Goal: Information Seeking & Learning: Learn about a topic

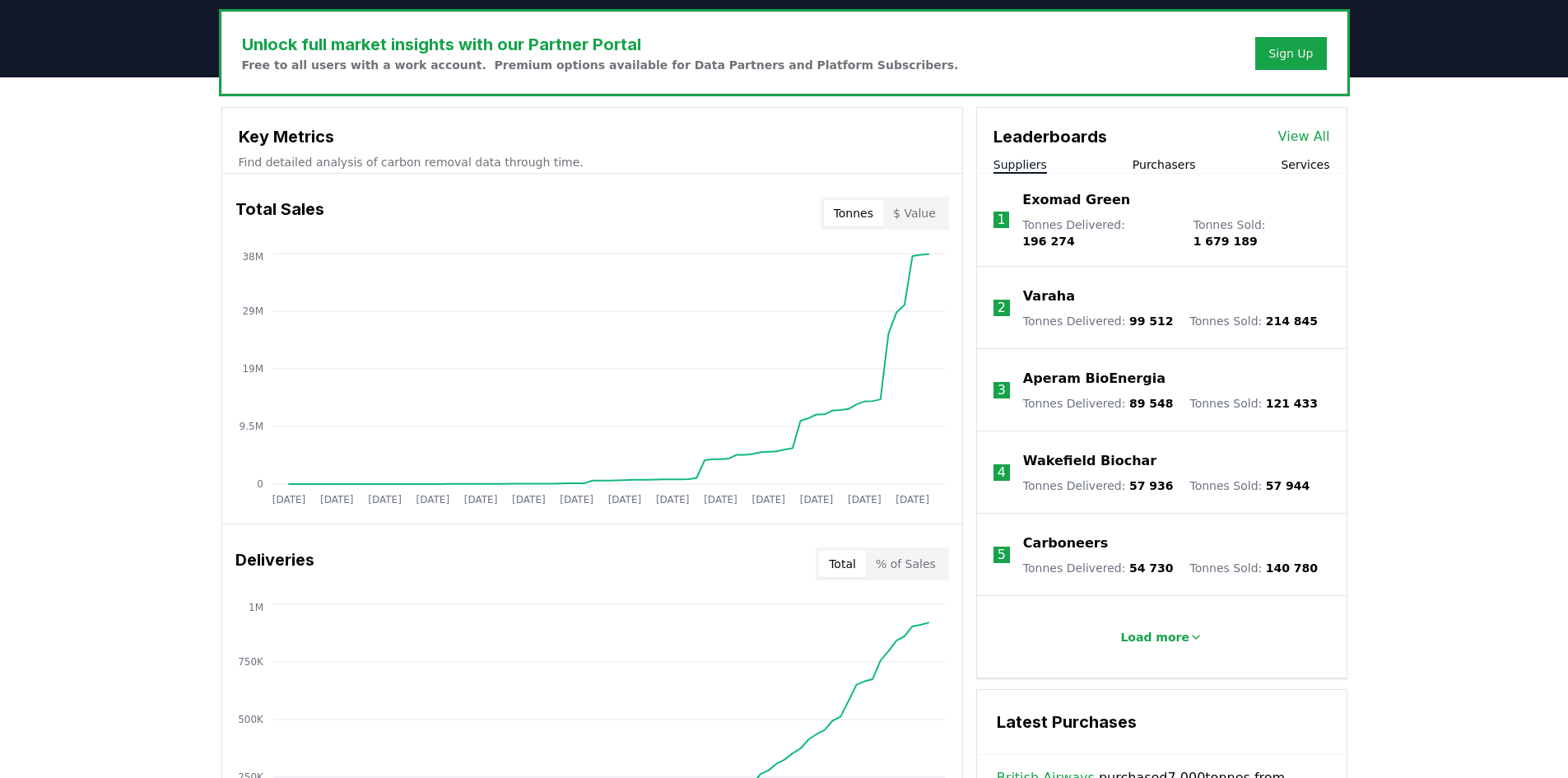
scroll to position [494, 0]
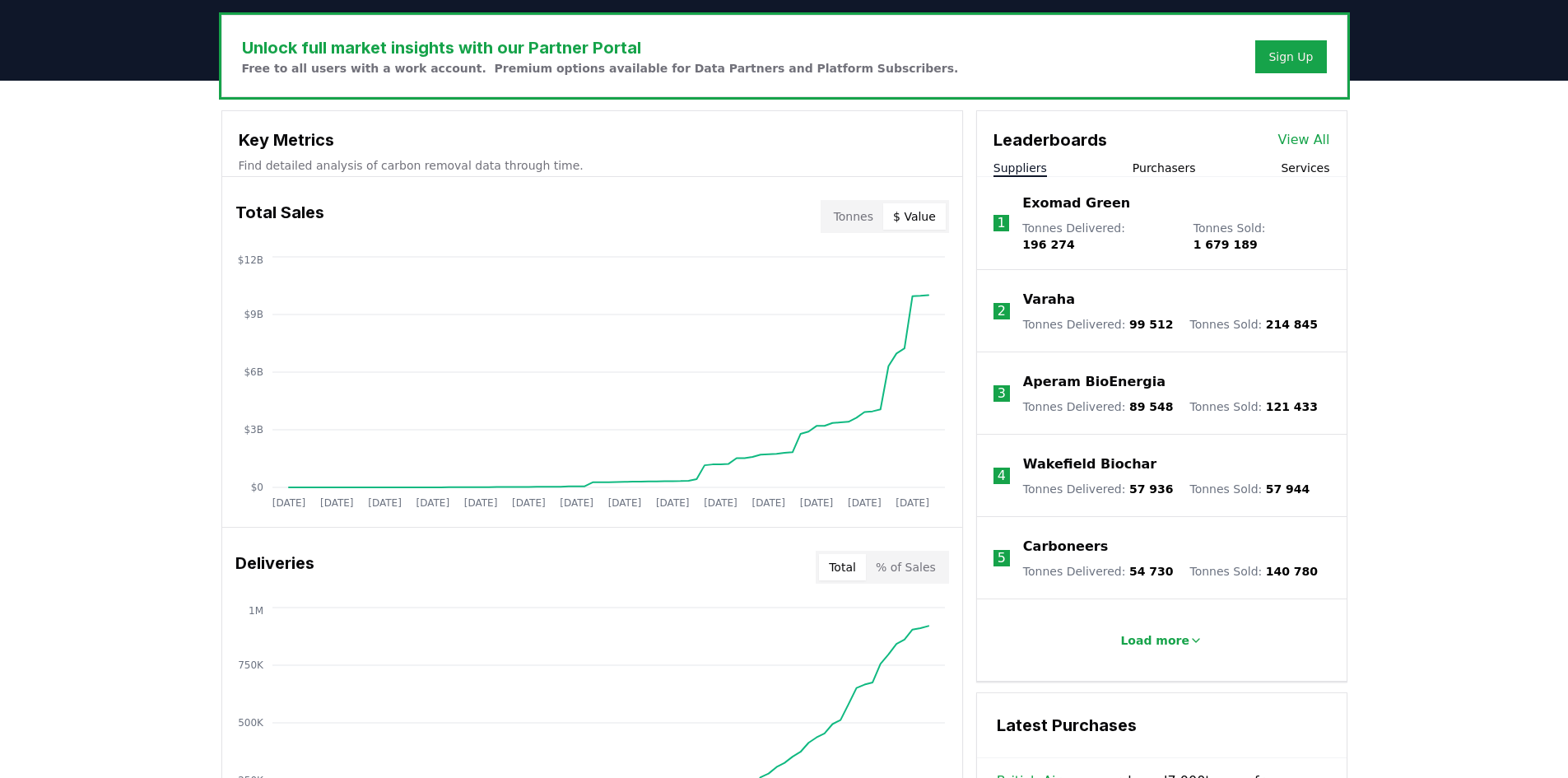
click at [921, 215] on button "$ Value" at bounding box center [914, 216] width 63 height 26
click at [848, 215] on button "Tonnes" at bounding box center [853, 216] width 59 height 26
click at [907, 212] on button "$ Value" at bounding box center [914, 216] width 63 height 26
click at [868, 220] on button "Tonnes" at bounding box center [853, 216] width 59 height 26
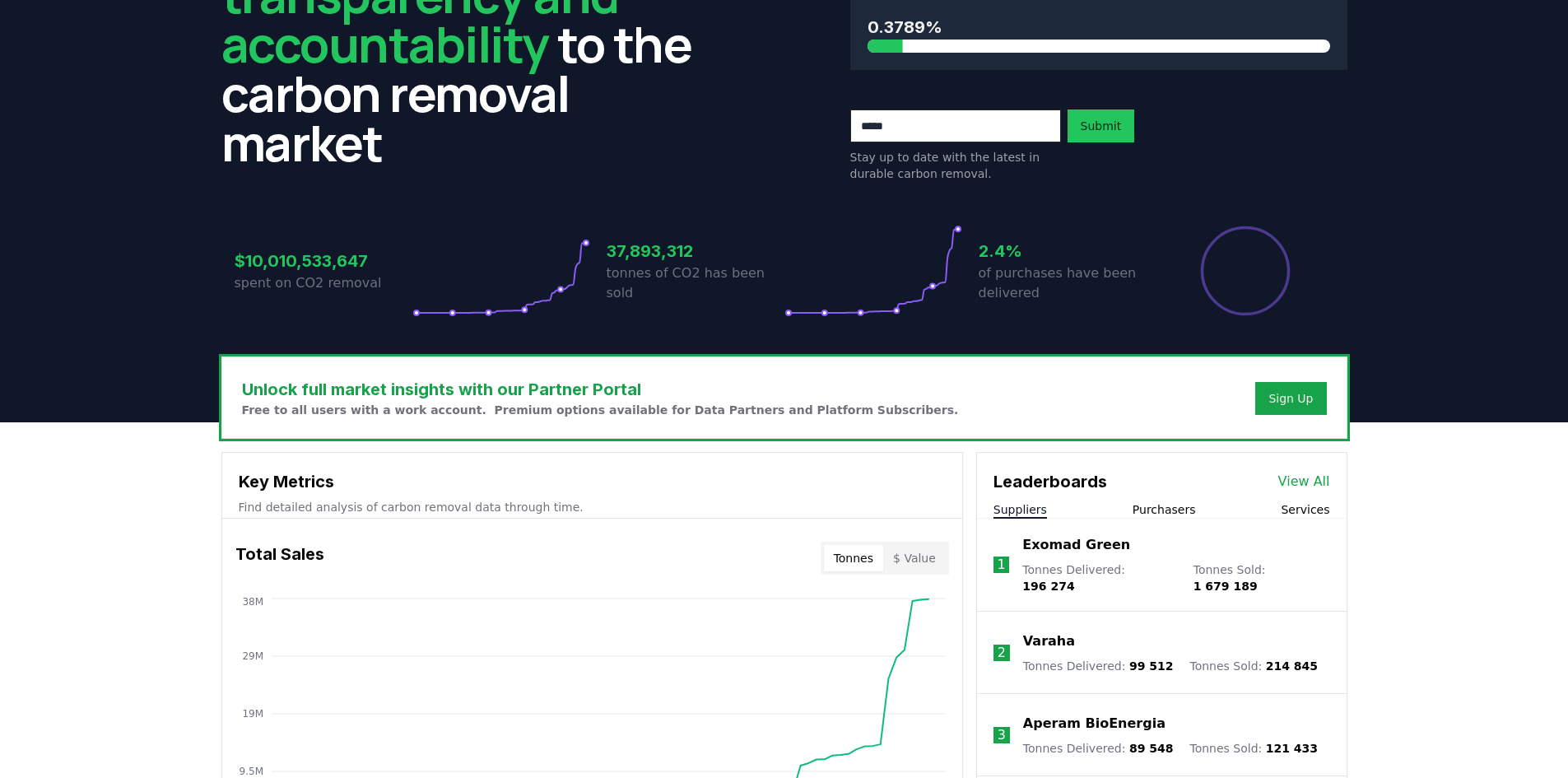
scroll to position [0, 0]
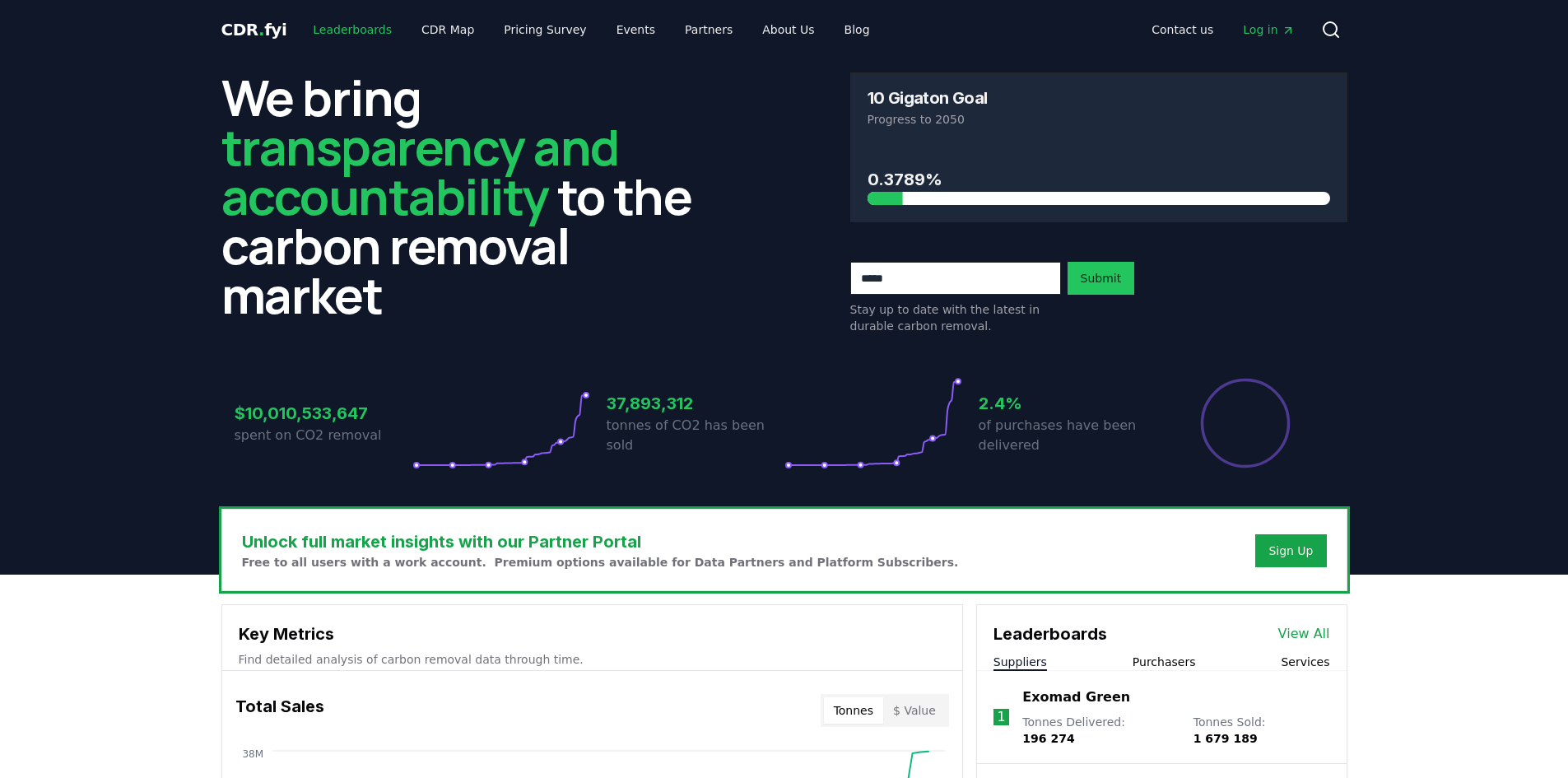
click at [367, 27] on link "Leaderboards" at bounding box center [352, 29] width 105 height 29
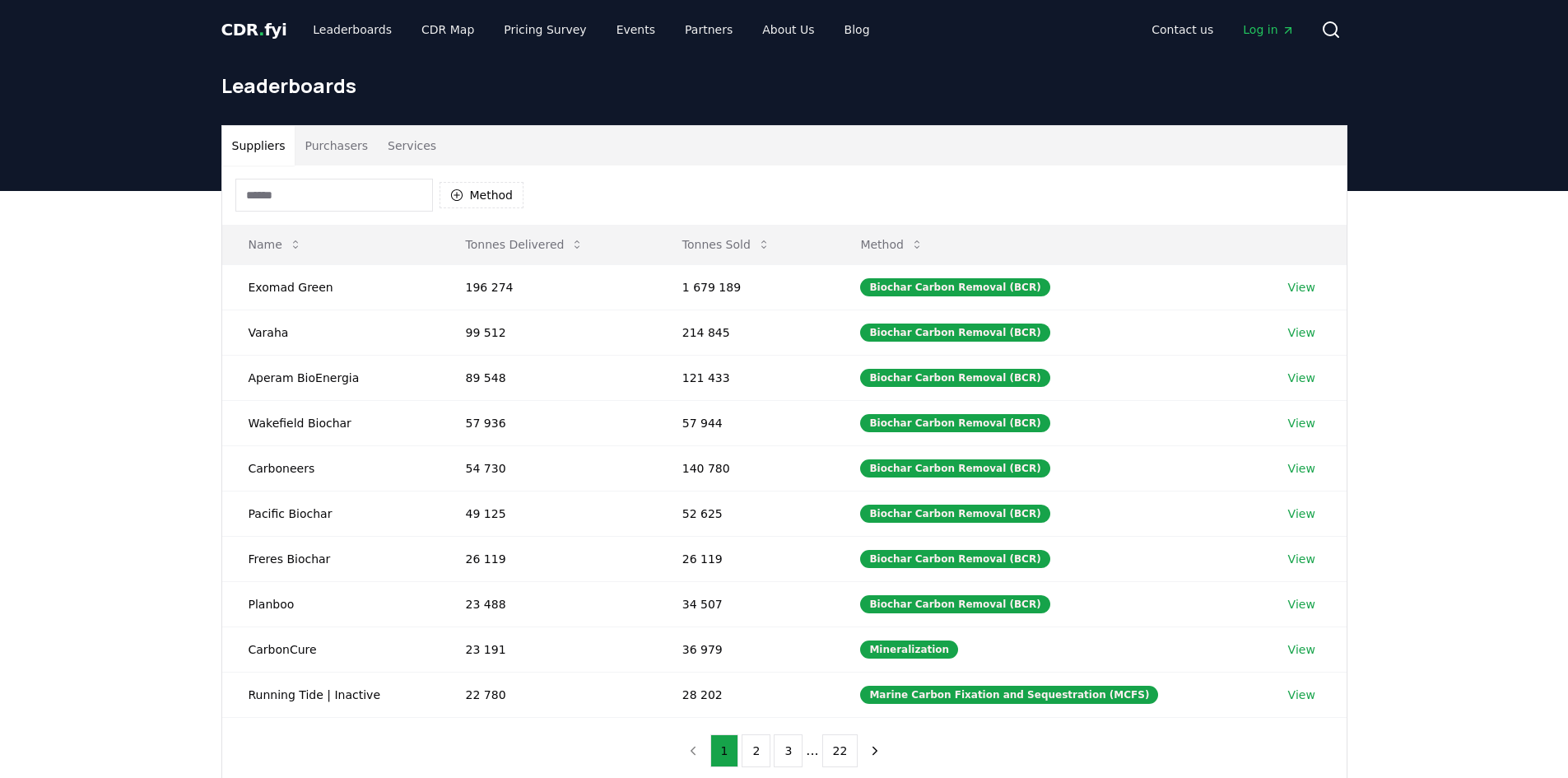
click at [394, 208] on input at bounding box center [334, 195] width 197 height 33
click at [514, 203] on button "Method" at bounding box center [481, 194] width 85 height 26
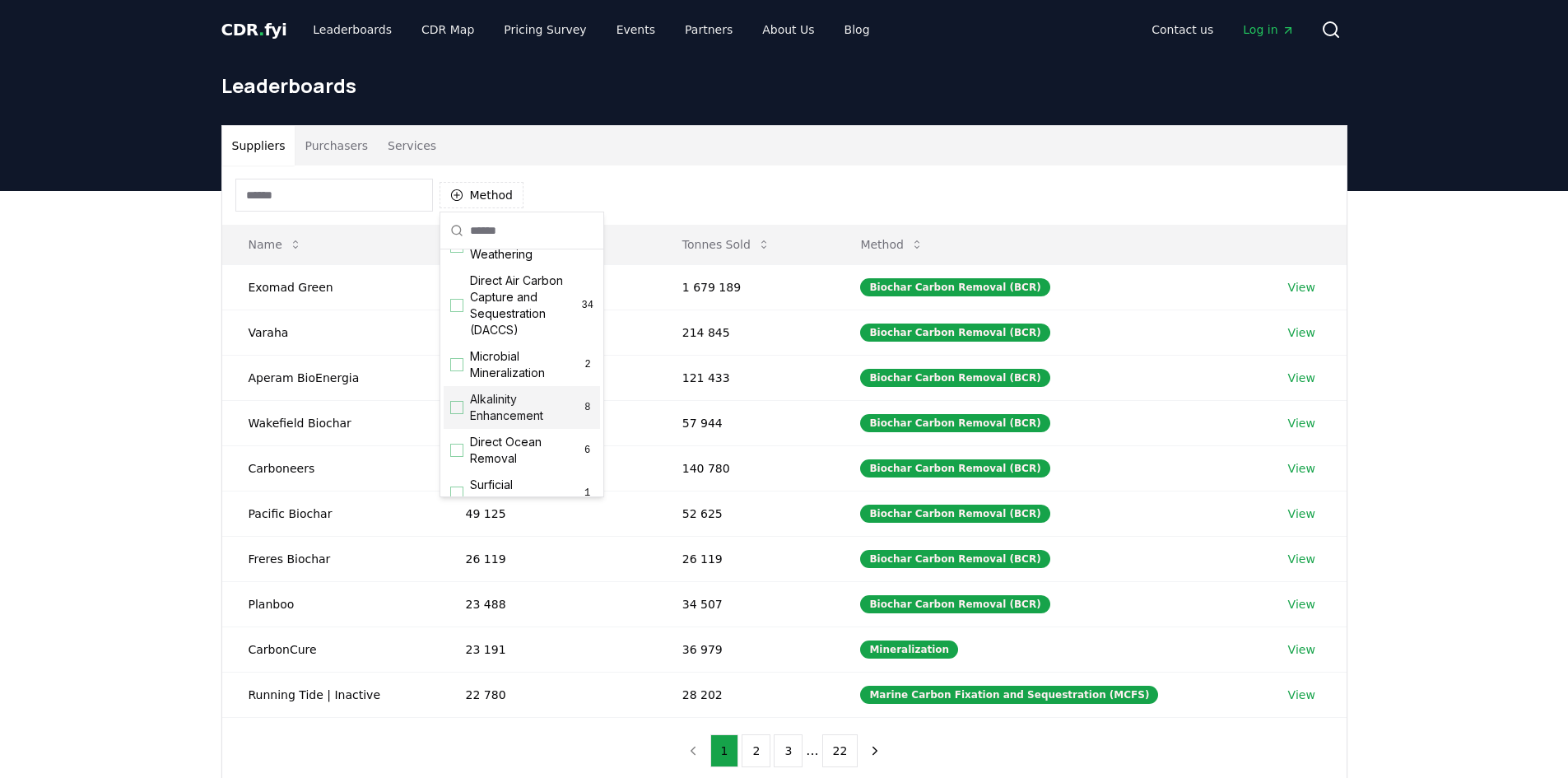
scroll to position [330, 0]
click at [464, 331] on div "Direct Air Carbon Capture and Sequestration (DACCS) 34" at bounding box center [521, 310] width 156 height 76
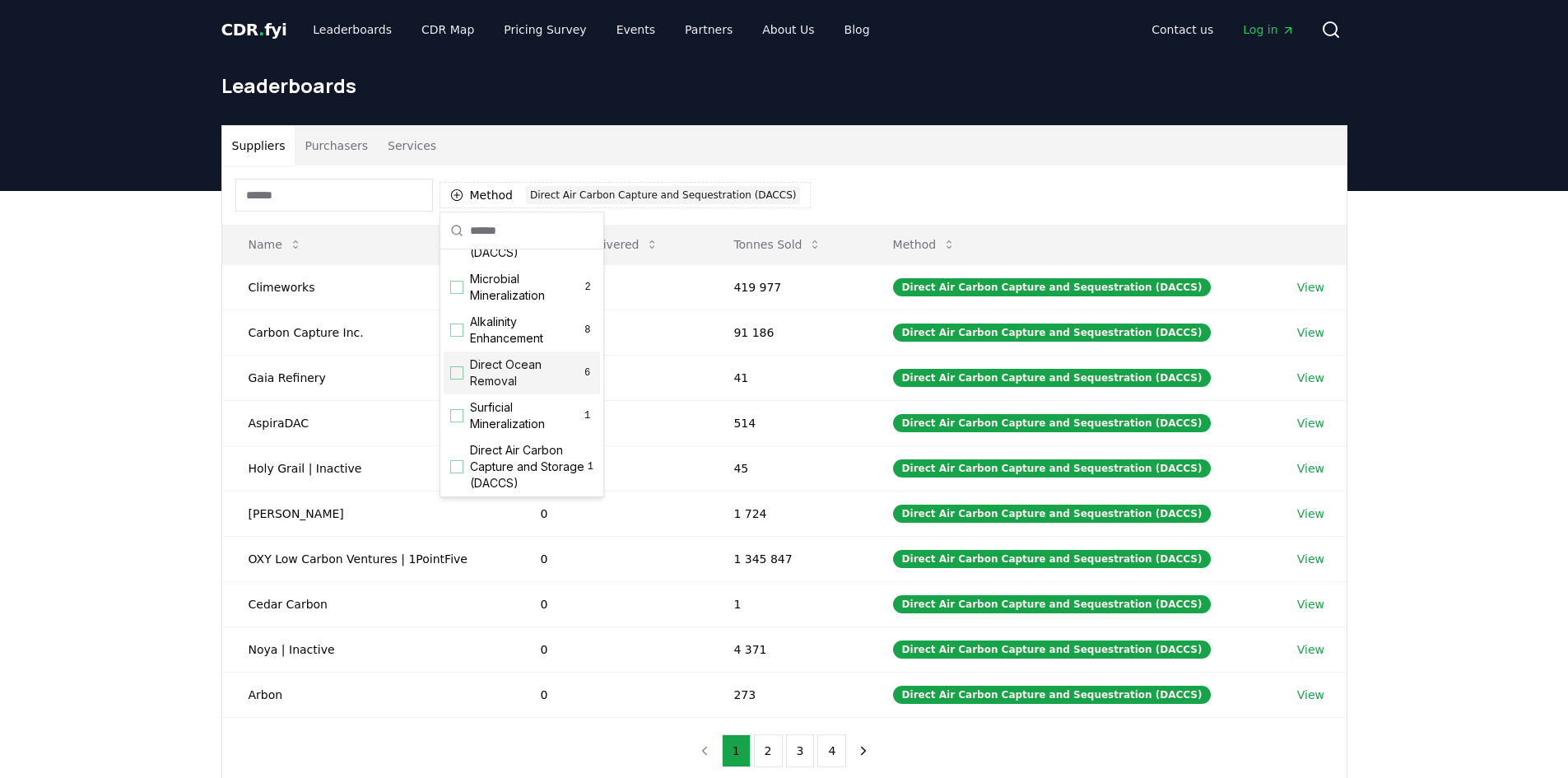
scroll to position [494, 0]
click at [96, 411] on div "Suppliers Purchasers Services Method 1 Direct Air Carbon Capture and Sequestrat…" at bounding box center [784, 520] width 1568 height 659
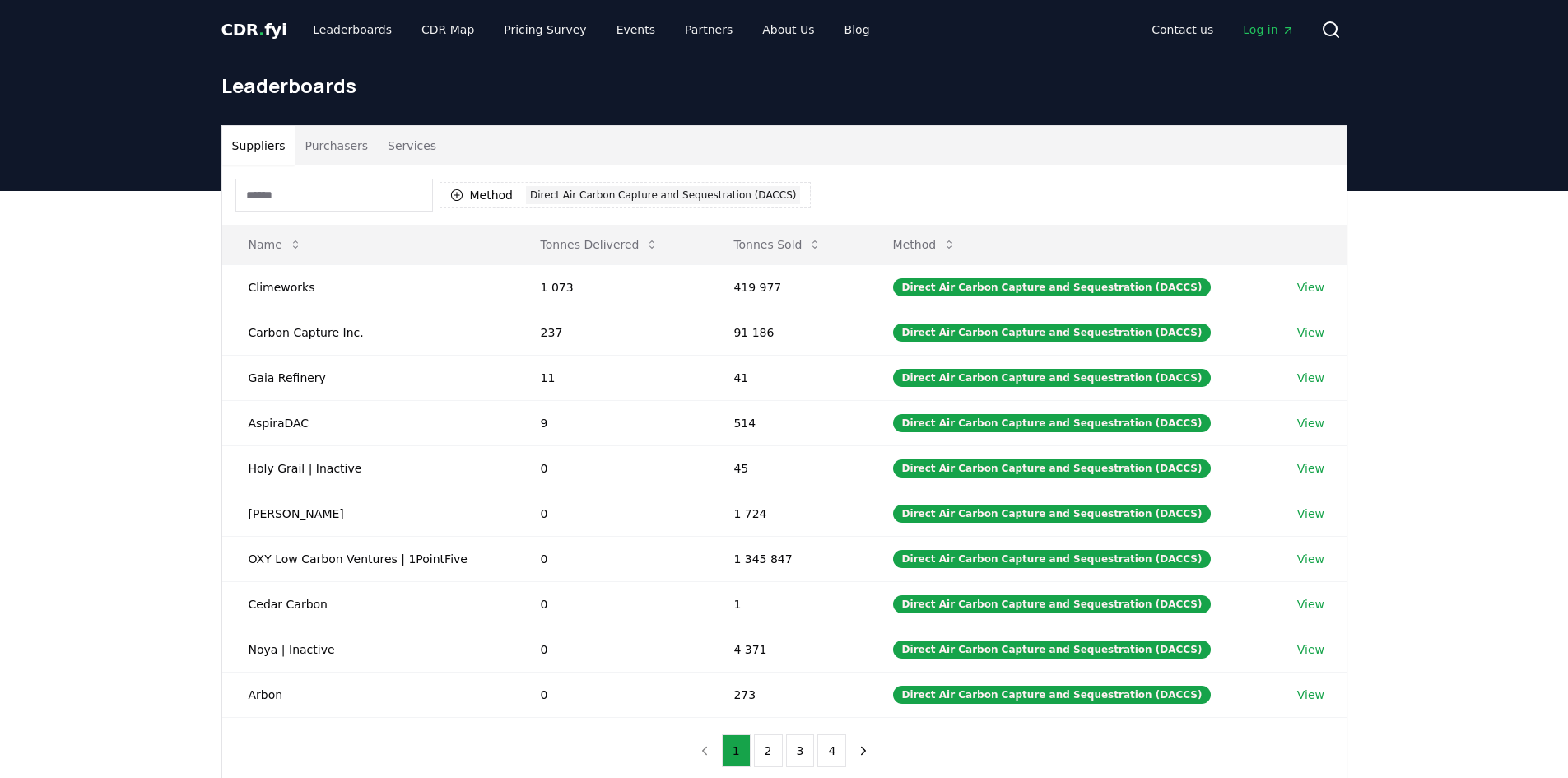
scroll to position [82, 0]
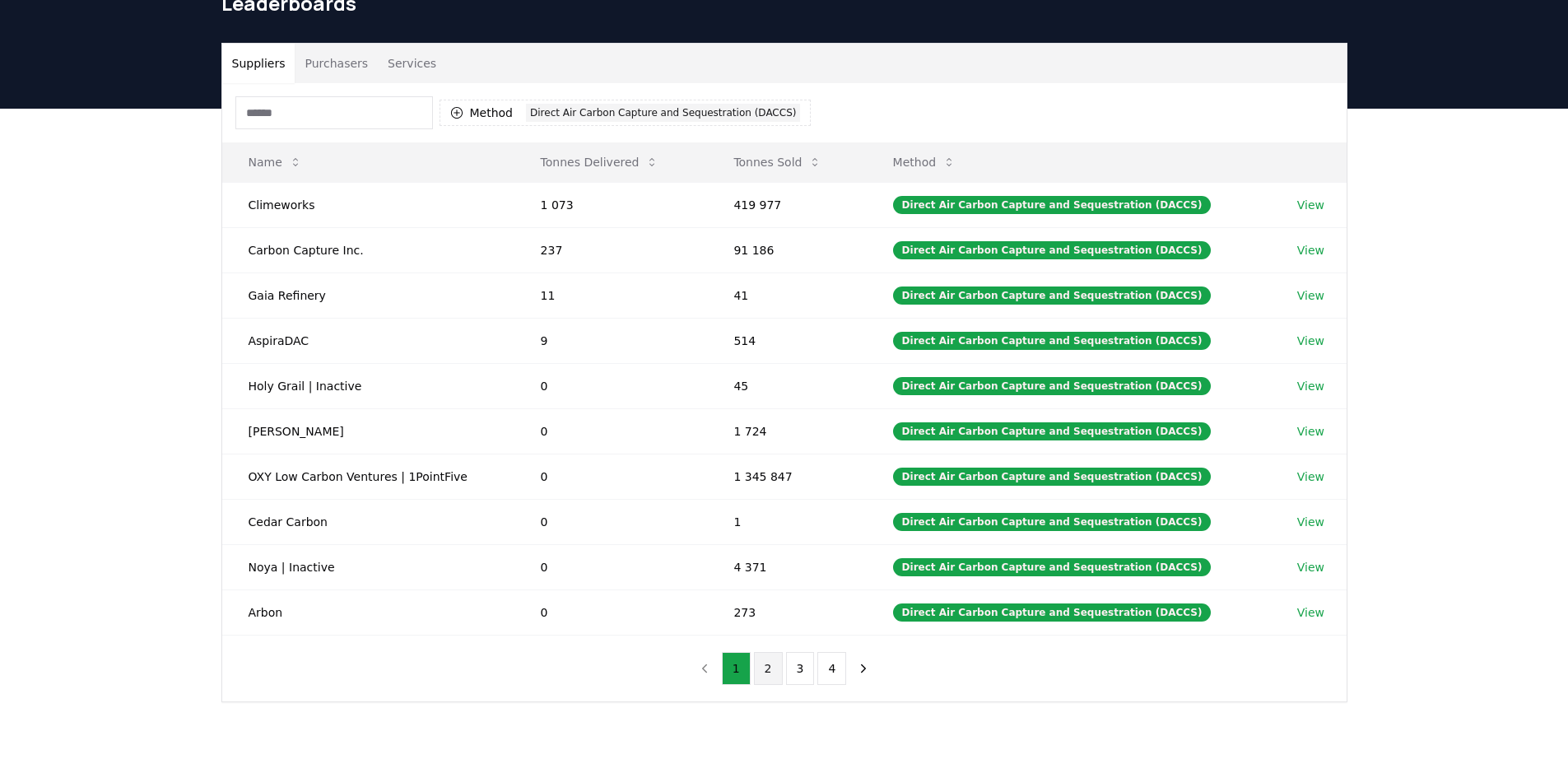
click at [774, 671] on button "2" at bounding box center [769, 668] width 29 height 33
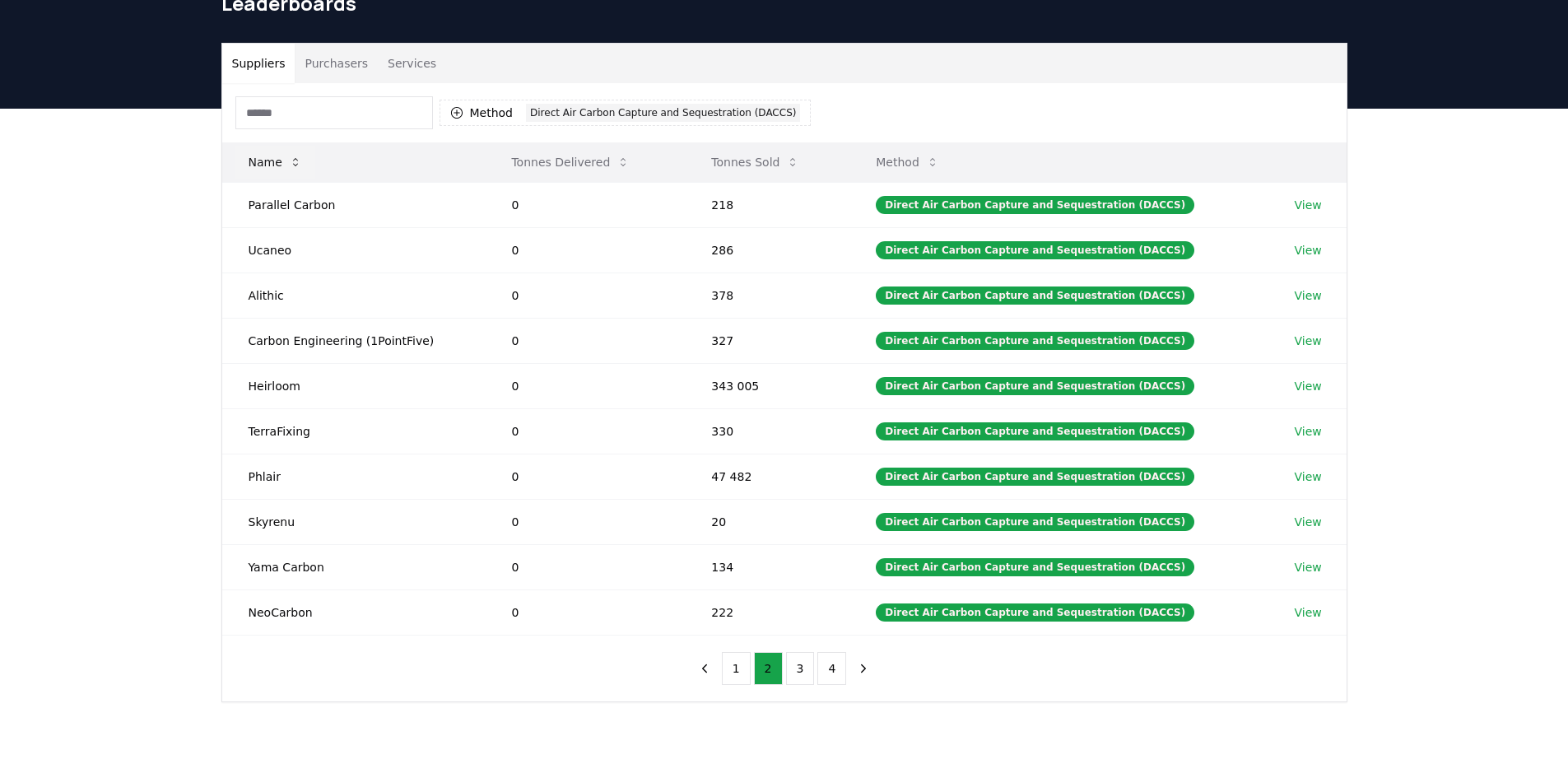
click at [282, 160] on button "Name" at bounding box center [275, 163] width 79 height 33
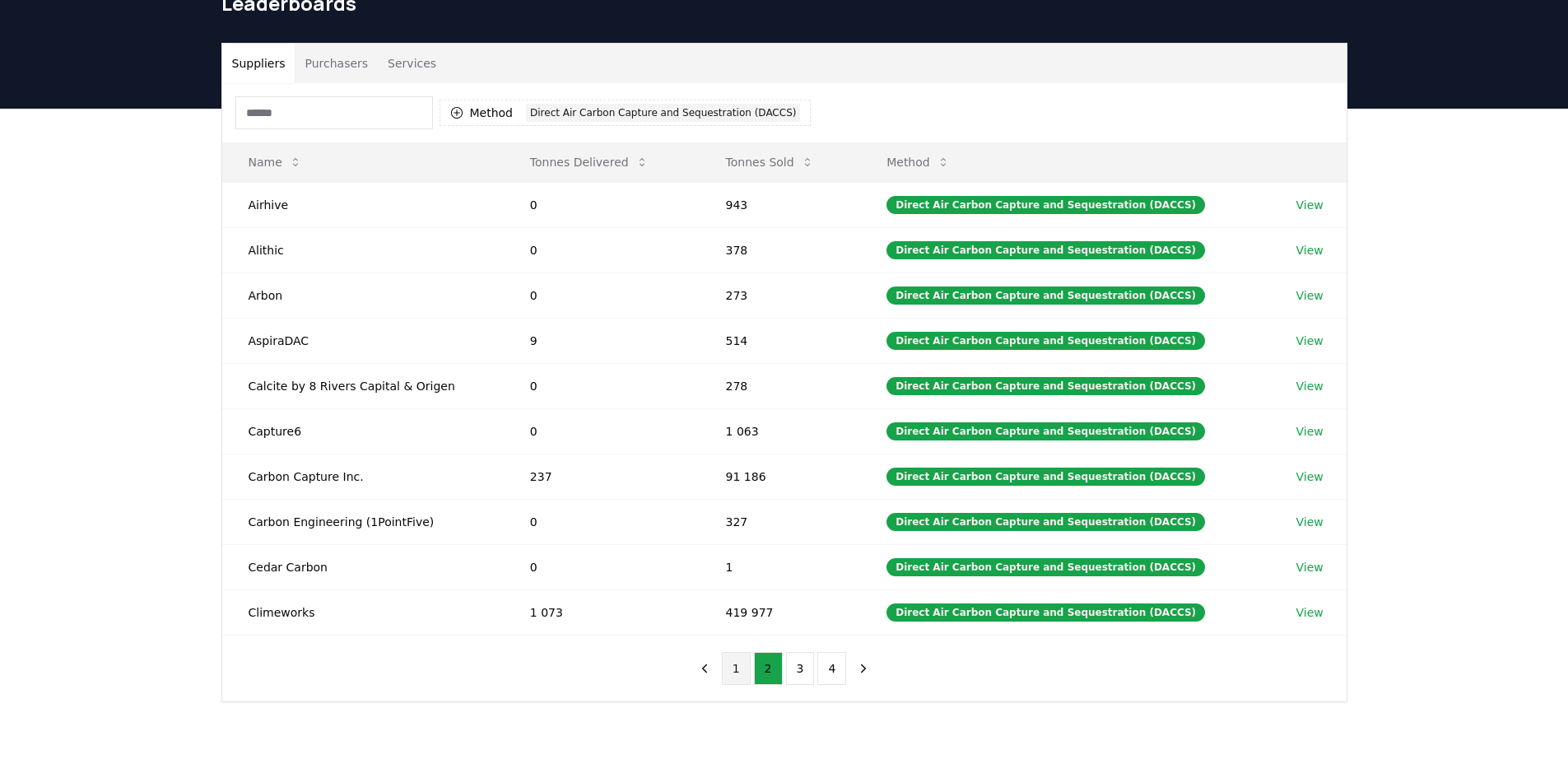
click at [735, 672] on button "1" at bounding box center [737, 668] width 29 height 33
click at [771, 668] on button "2" at bounding box center [769, 668] width 29 height 33
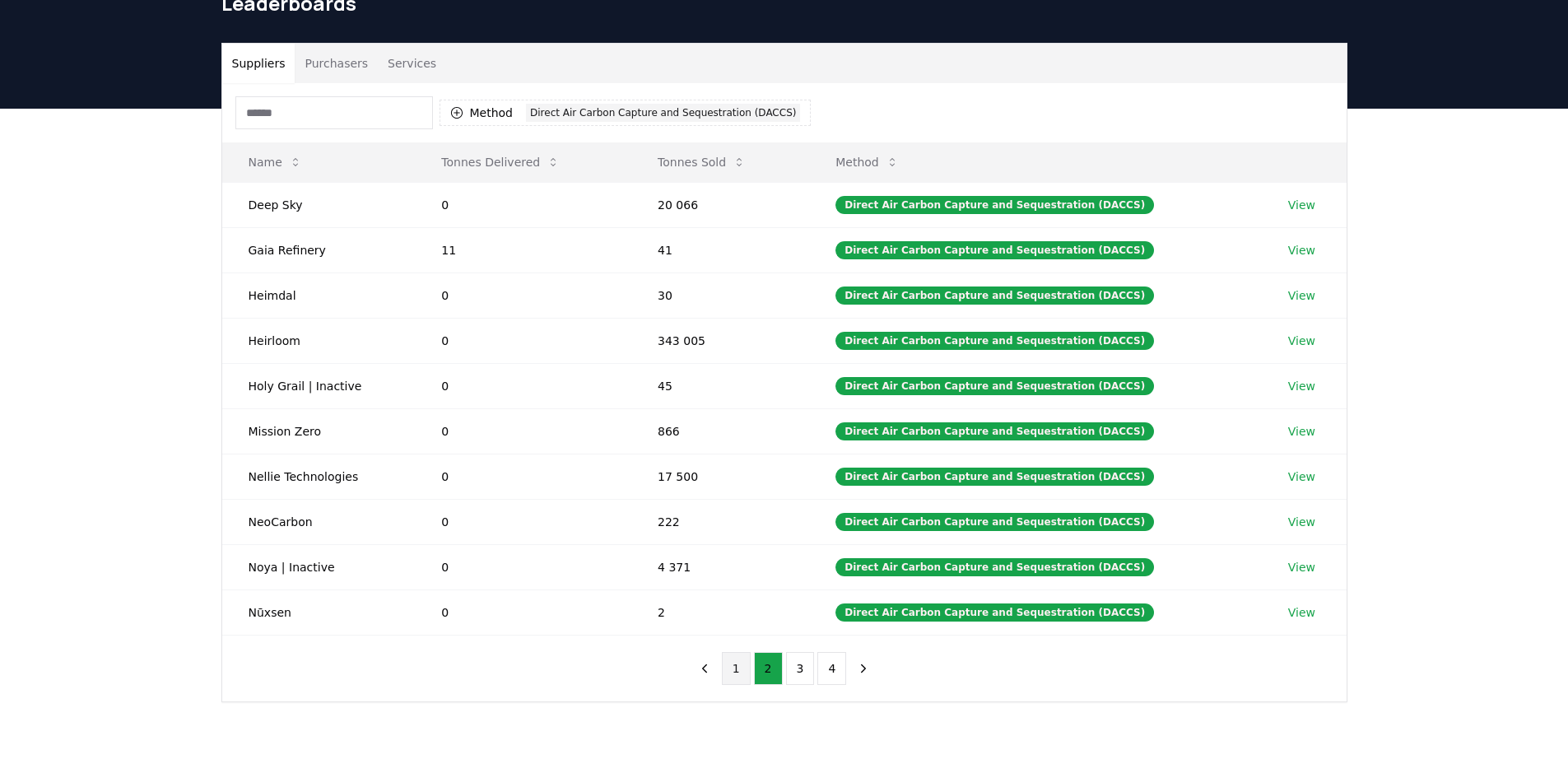
click at [741, 673] on button "1" at bounding box center [737, 668] width 29 height 33
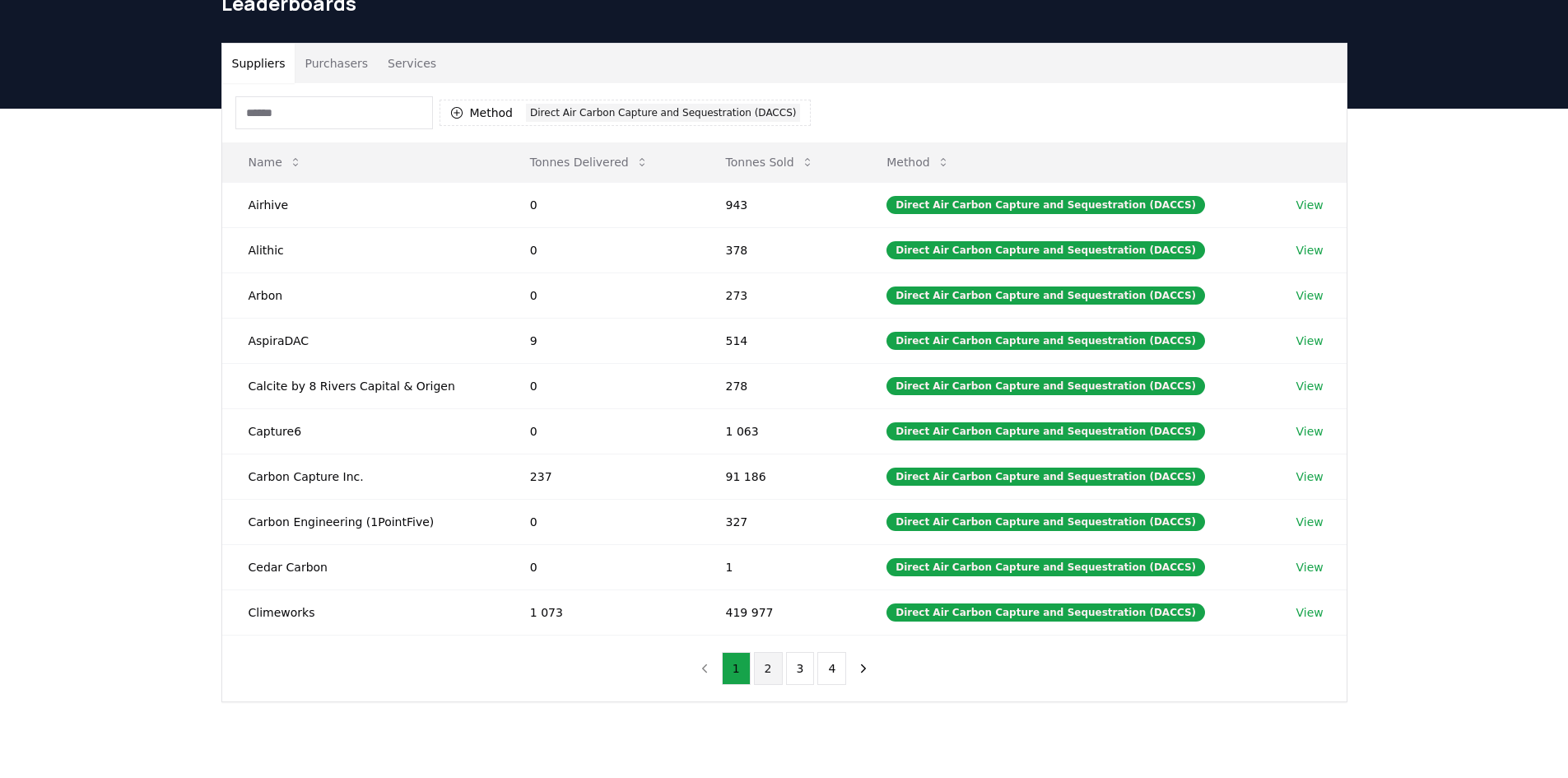
click at [771, 666] on button "2" at bounding box center [769, 668] width 29 height 33
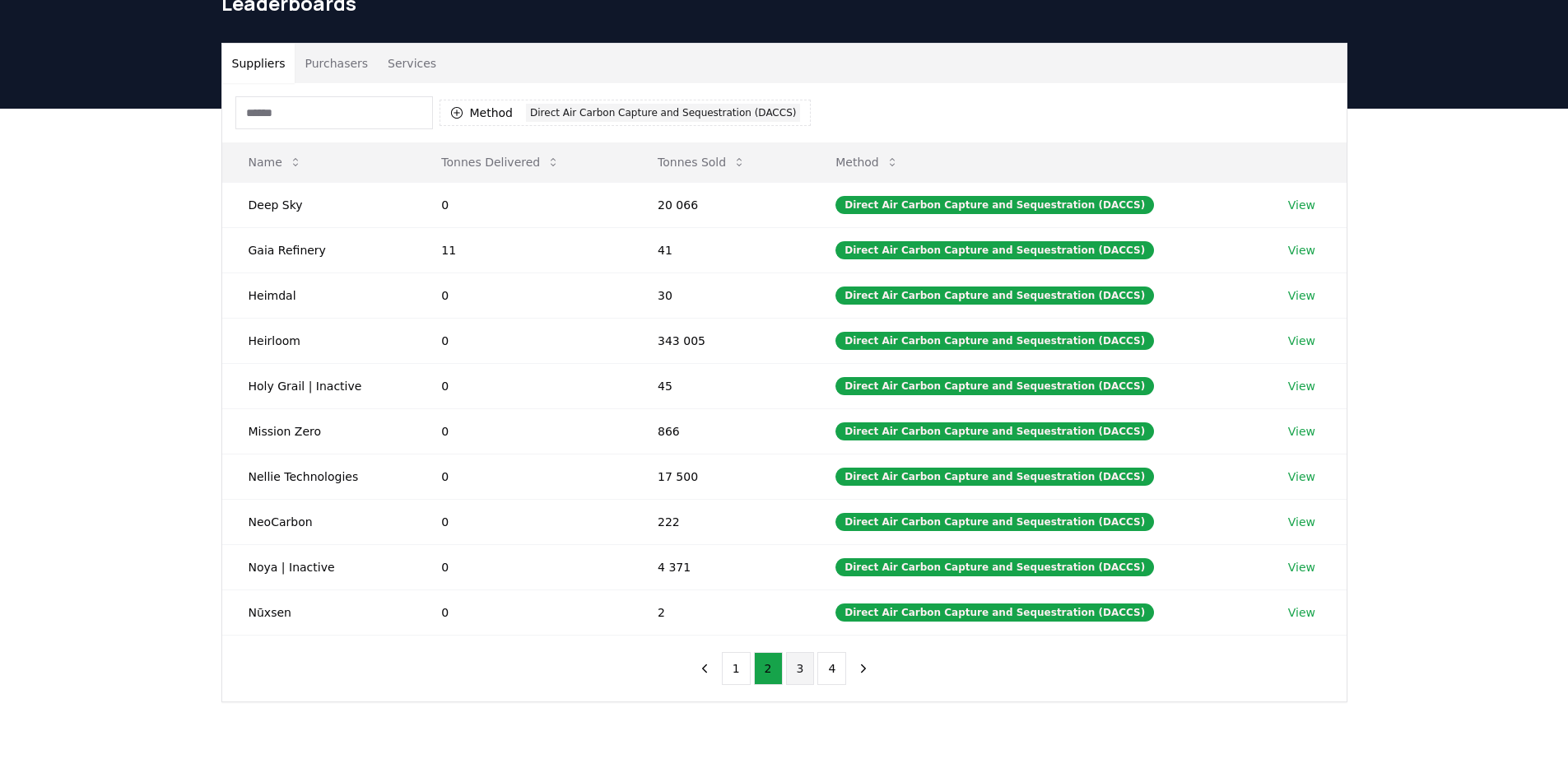
click at [801, 664] on button "3" at bounding box center [801, 668] width 29 height 33
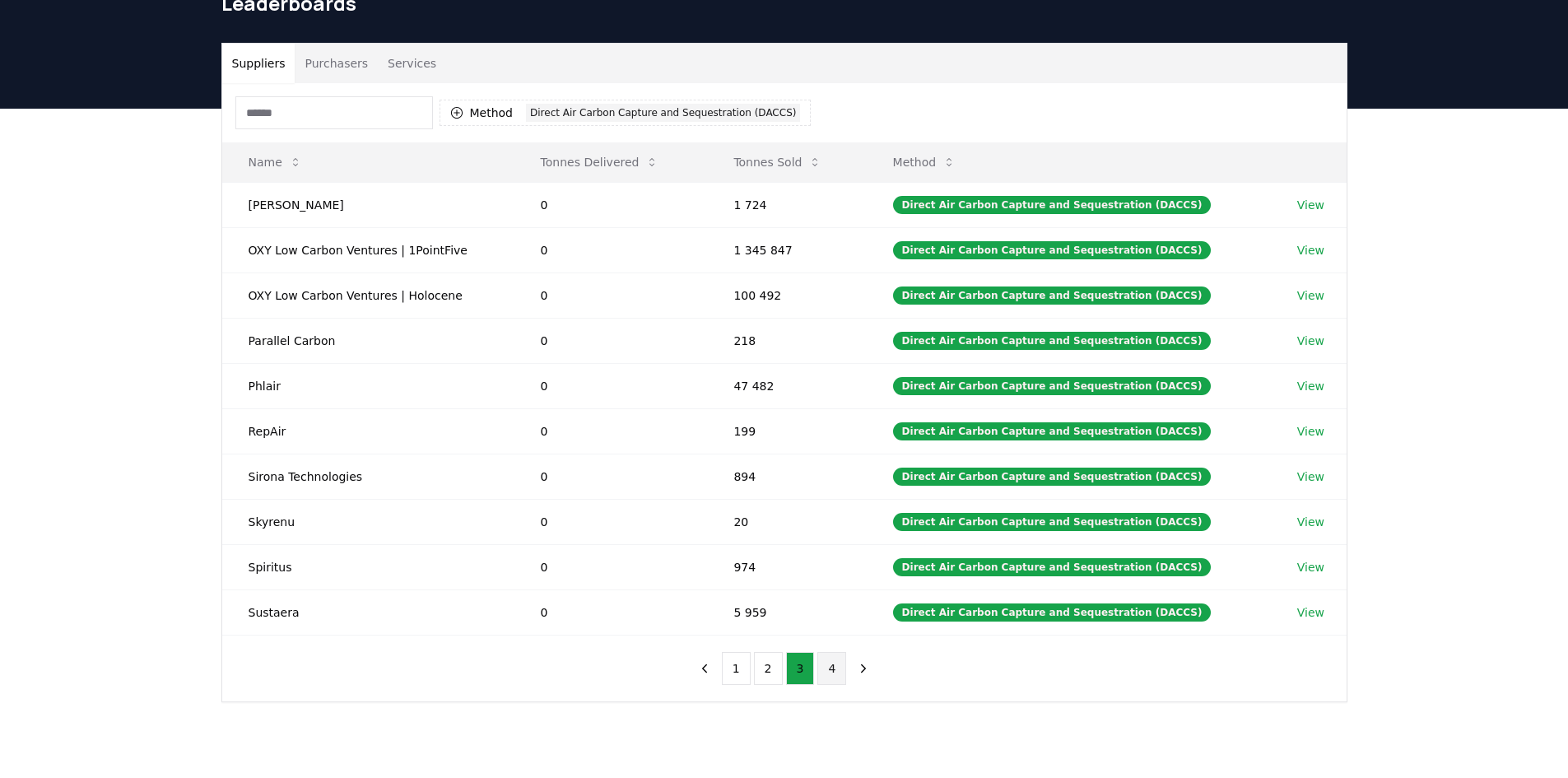
click at [835, 666] on button "4" at bounding box center [832, 668] width 29 height 33
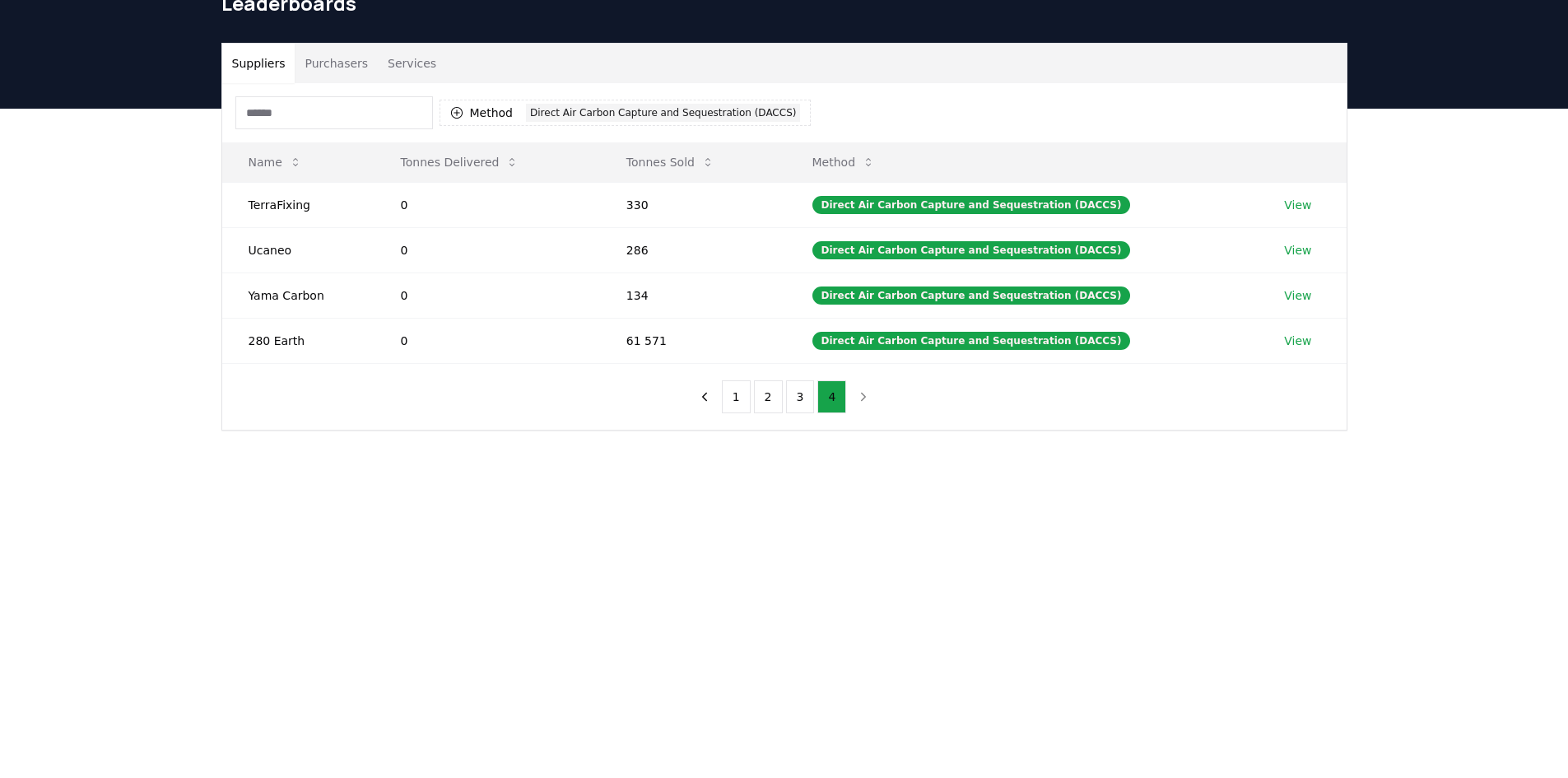
click at [385, 106] on input at bounding box center [334, 112] width 197 height 33
click at [485, 113] on button "Method 1 Direct Air Carbon Capture and Sequestration (DACCS)" at bounding box center [625, 112] width 372 height 26
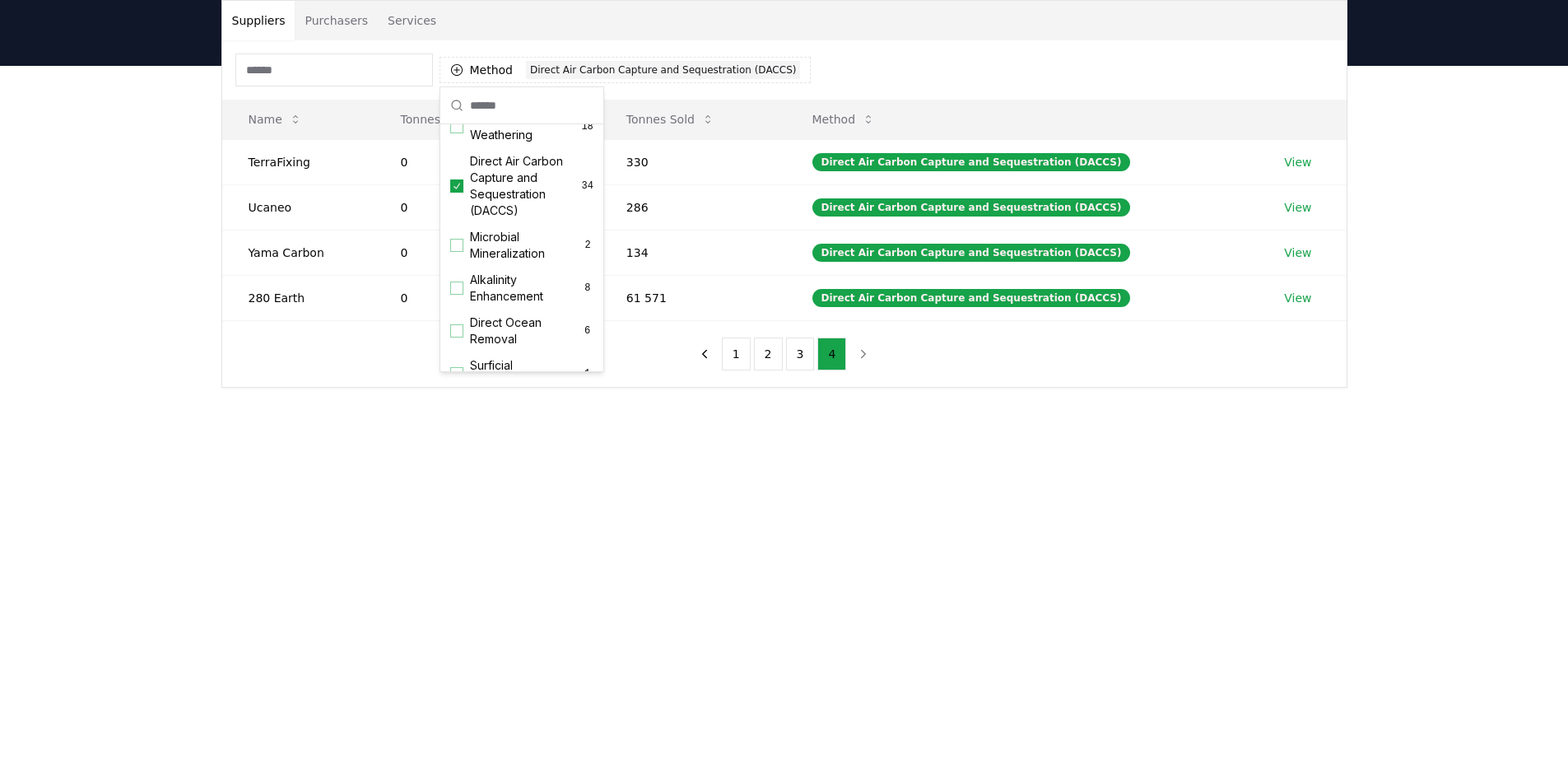
scroll to position [330, 0]
click at [459, 192] on icon "Suggestions" at bounding box center [457, 185] width 12 height 13
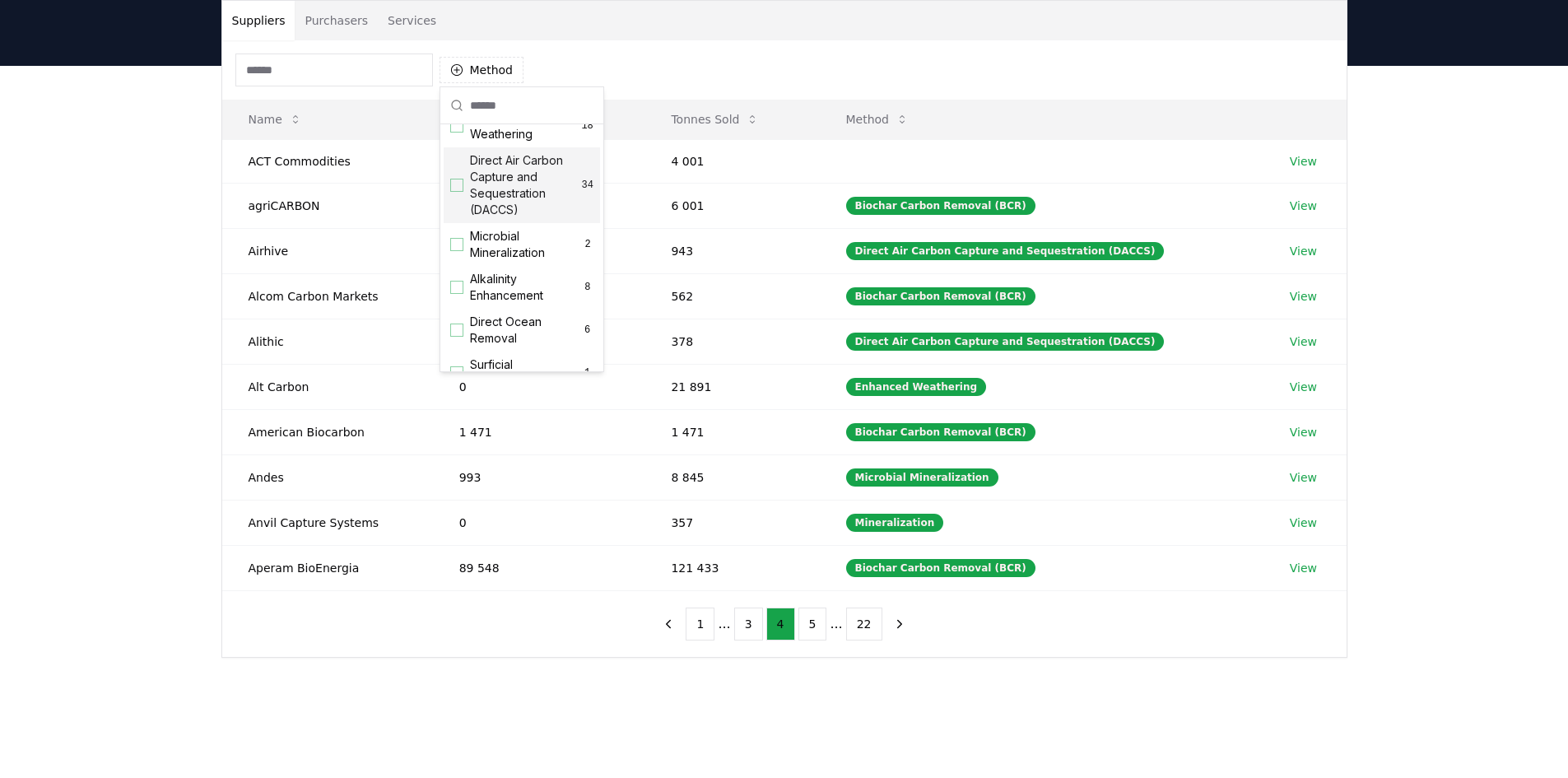
click at [108, 347] on div "Suppliers Purchasers Services Method Name Tonnes Delivered Tonnes Sold Method A…" at bounding box center [784, 394] width 1568 height 657
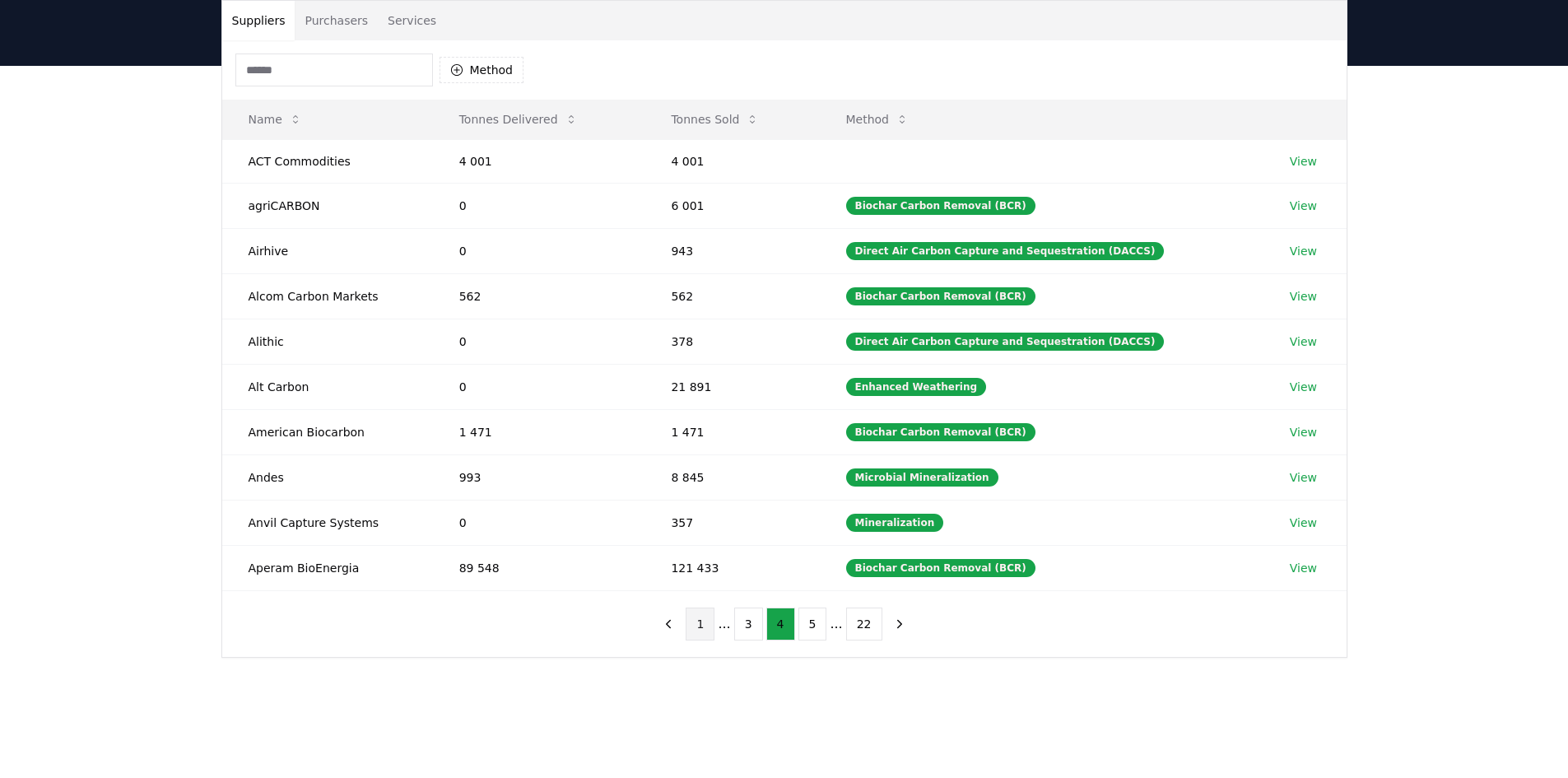
click at [699, 624] on button "1" at bounding box center [700, 624] width 29 height 33
click at [752, 621] on button "2" at bounding box center [756, 624] width 29 height 33
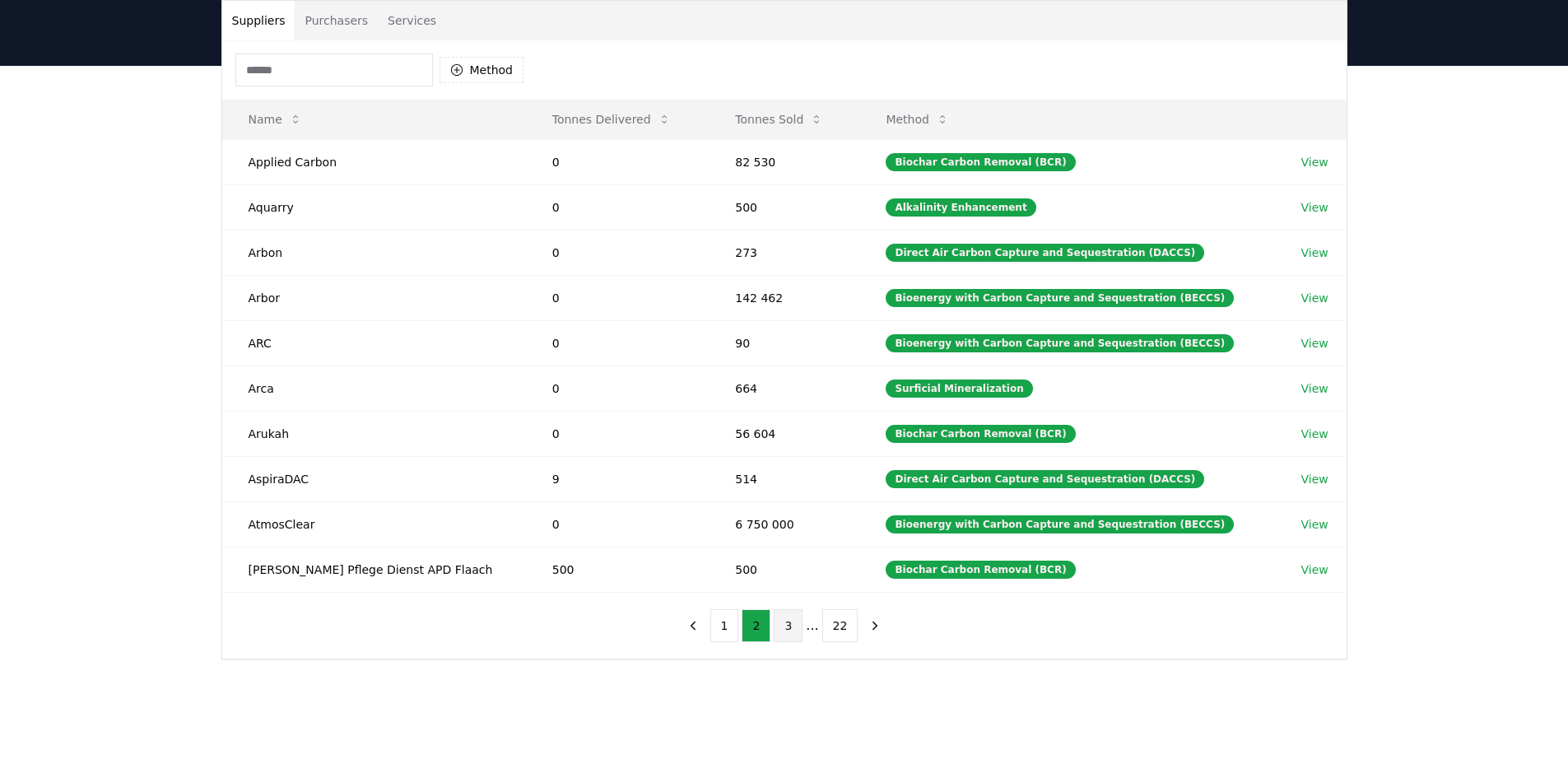
click at [786, 623] on button "3" at bounding box center [788, 626] width 29 height 33
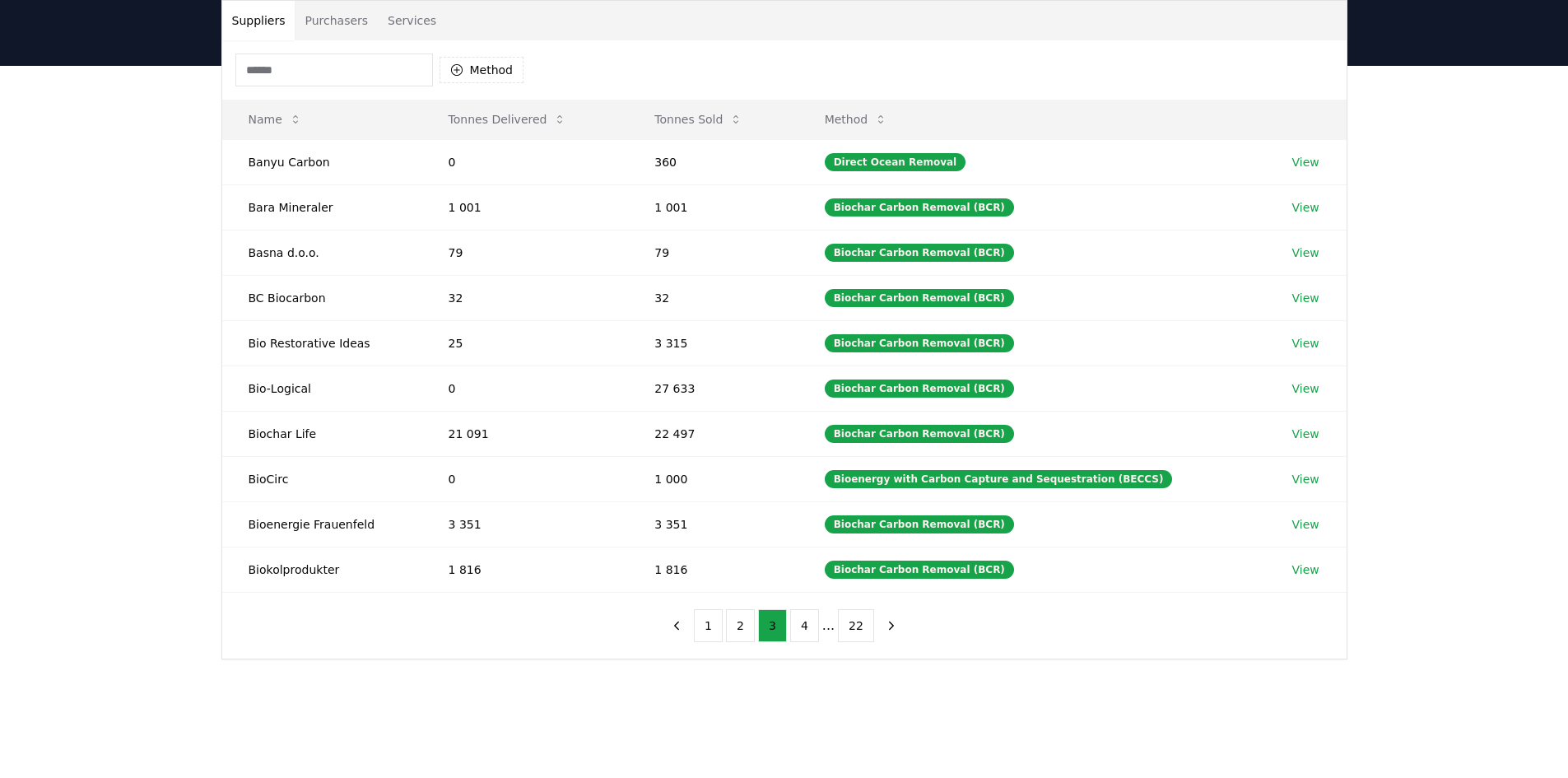
click at [739, 623] on button "2" at bounding box center [741, 626] width 29 height 33
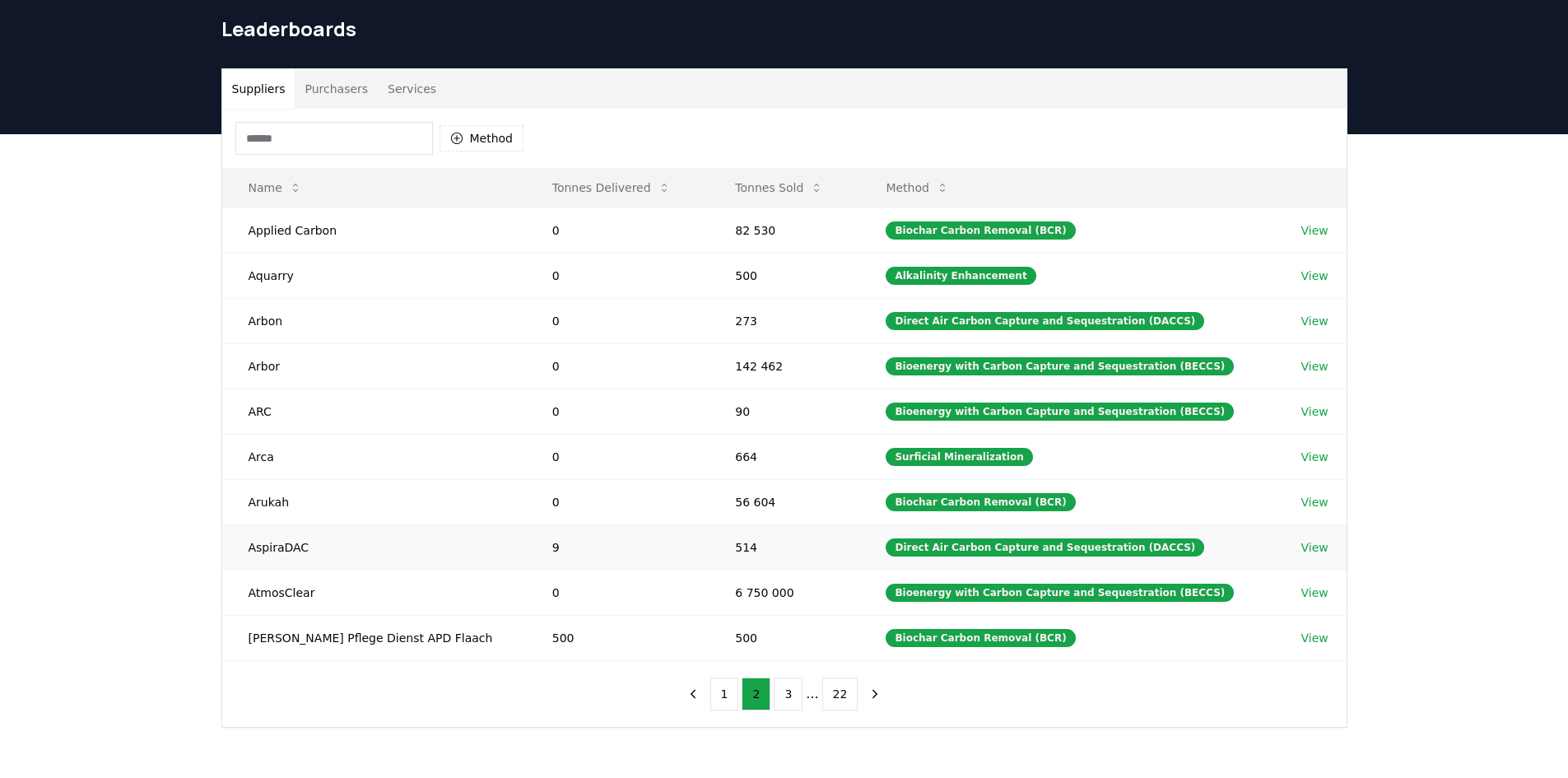
scroll to position [43, 0]
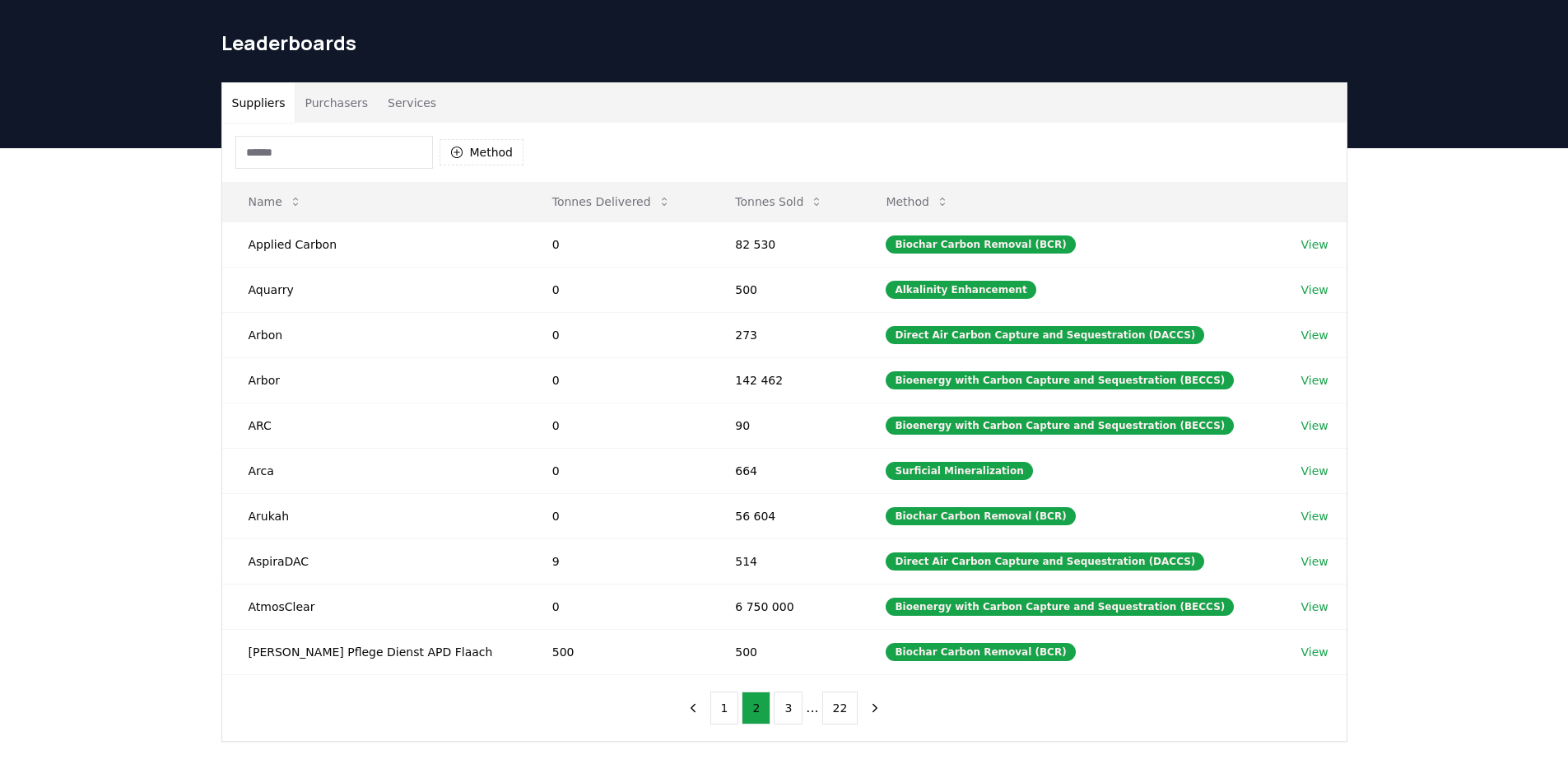
click at [786, 714] on button "3" at bounding box center [788, 708] width 29 height 33
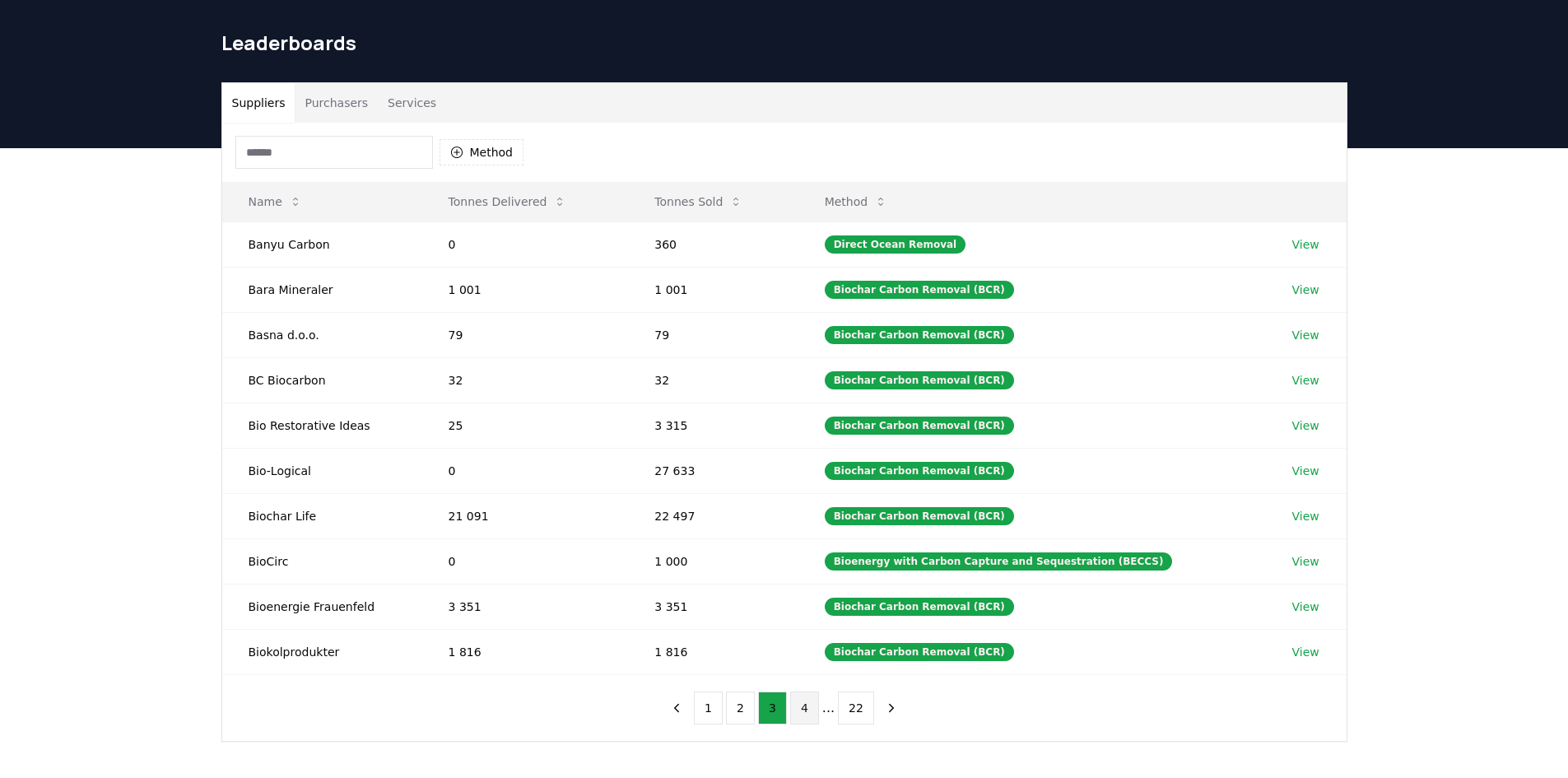
click at [801, 698] on button "4" at bounding box center [805, 708] width 29 height 33
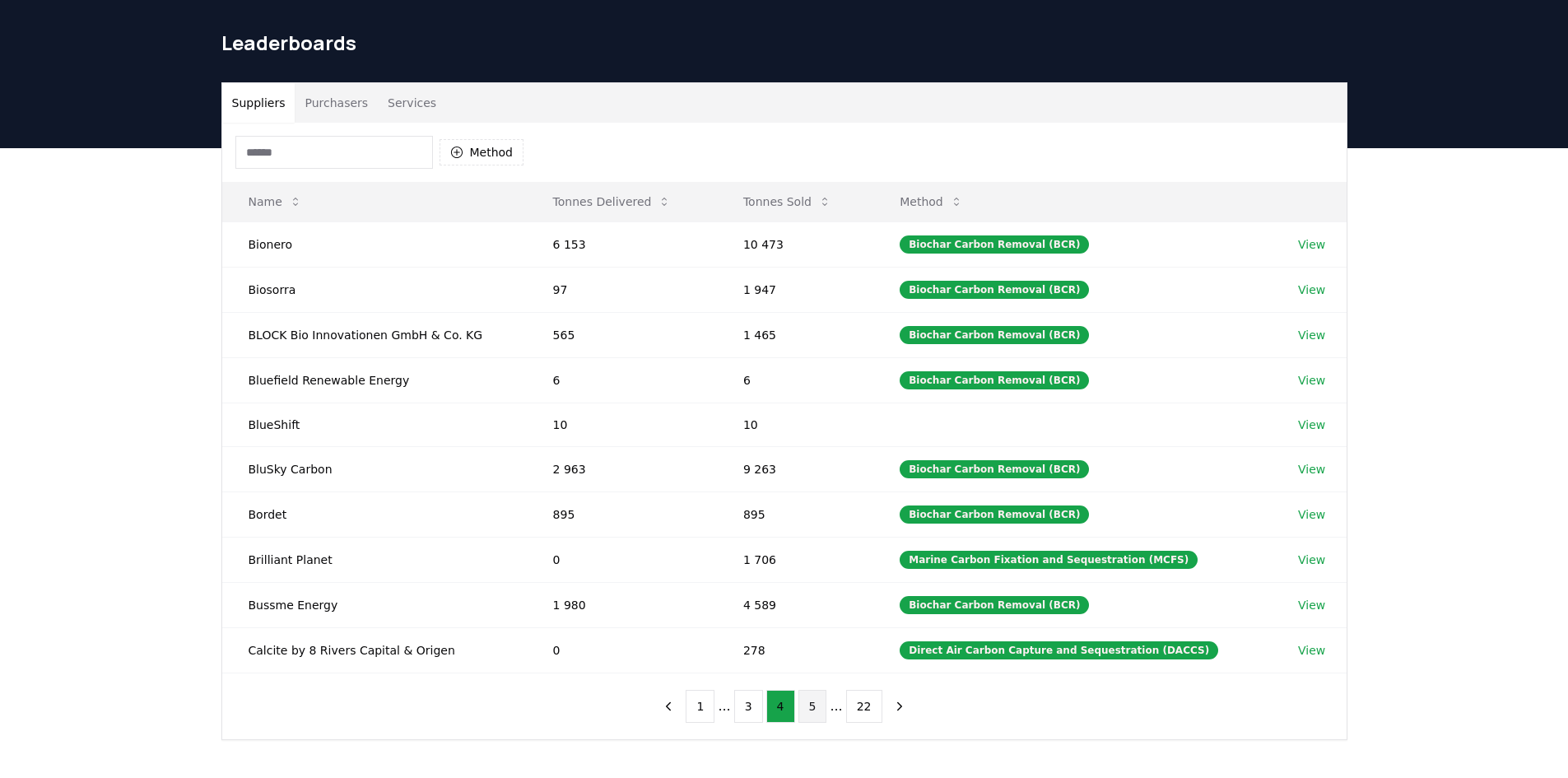
click at [809, 706] on button "5" at bounding box center [813, 706] width 29 height 33
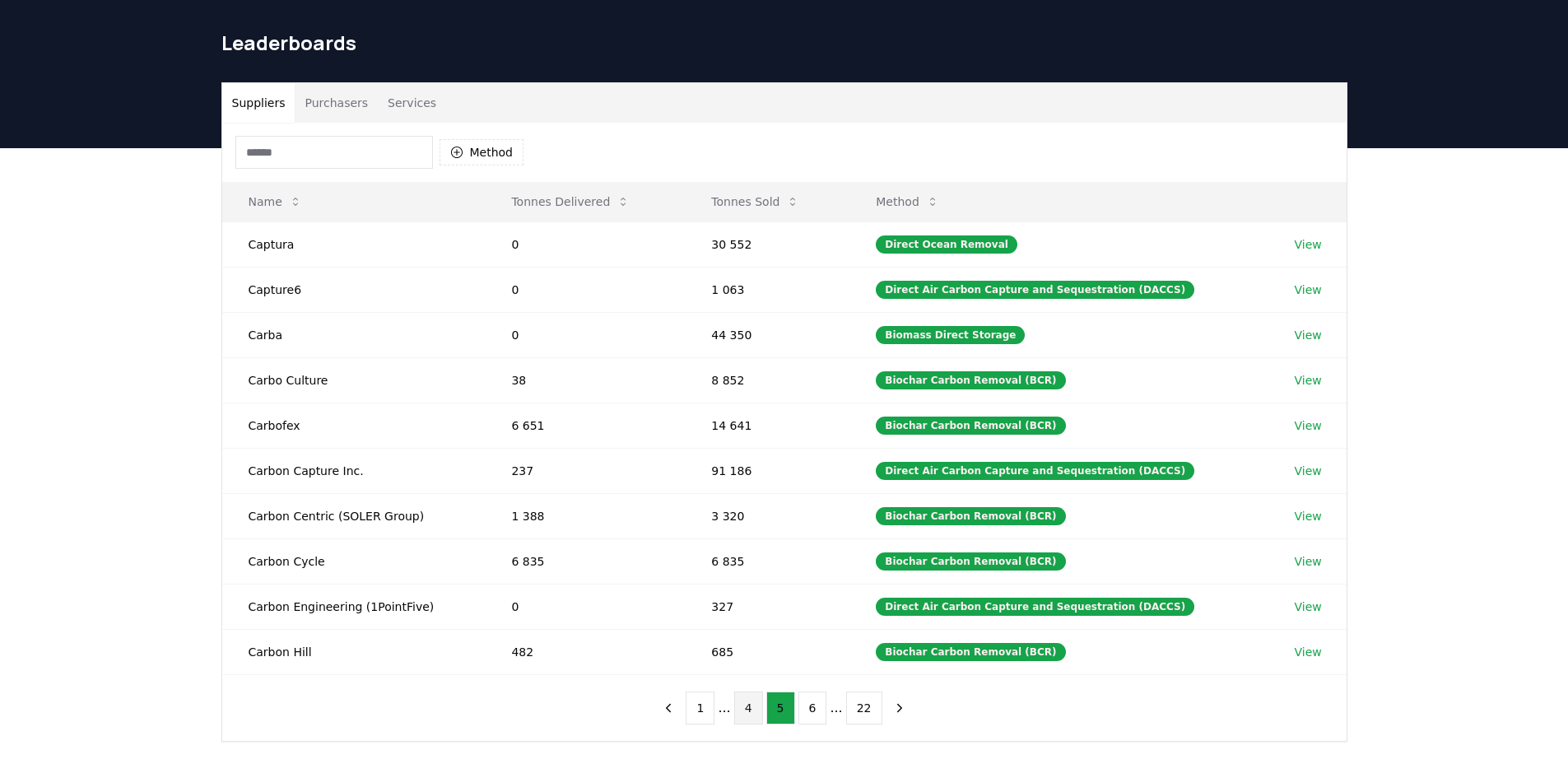
click at [759, 703] on button "4" at bounding box center [749, 708] width 29 height 33
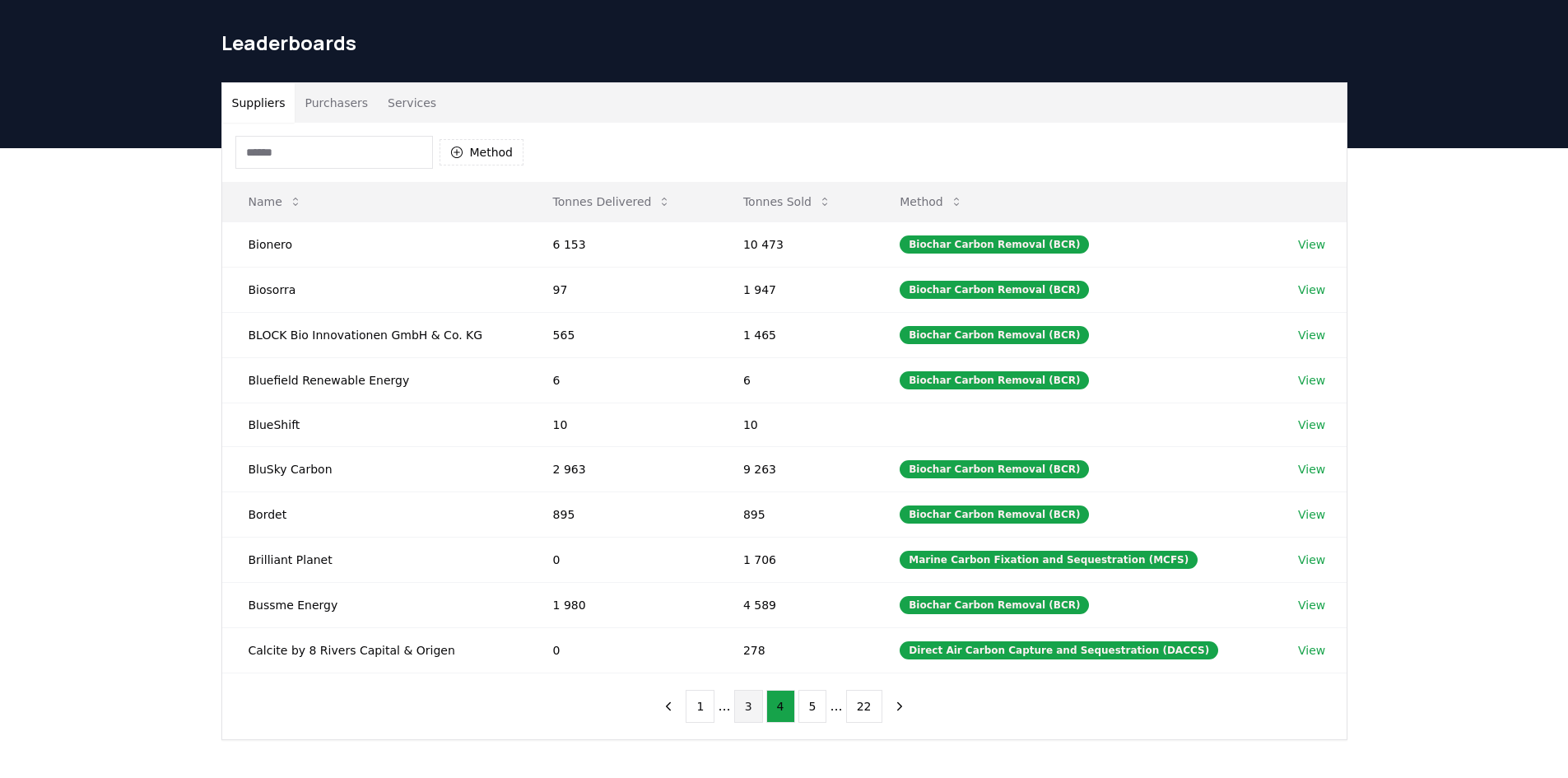
click at [752, 706] on button "3" at bounding box center [749, 706] width 29 height 33
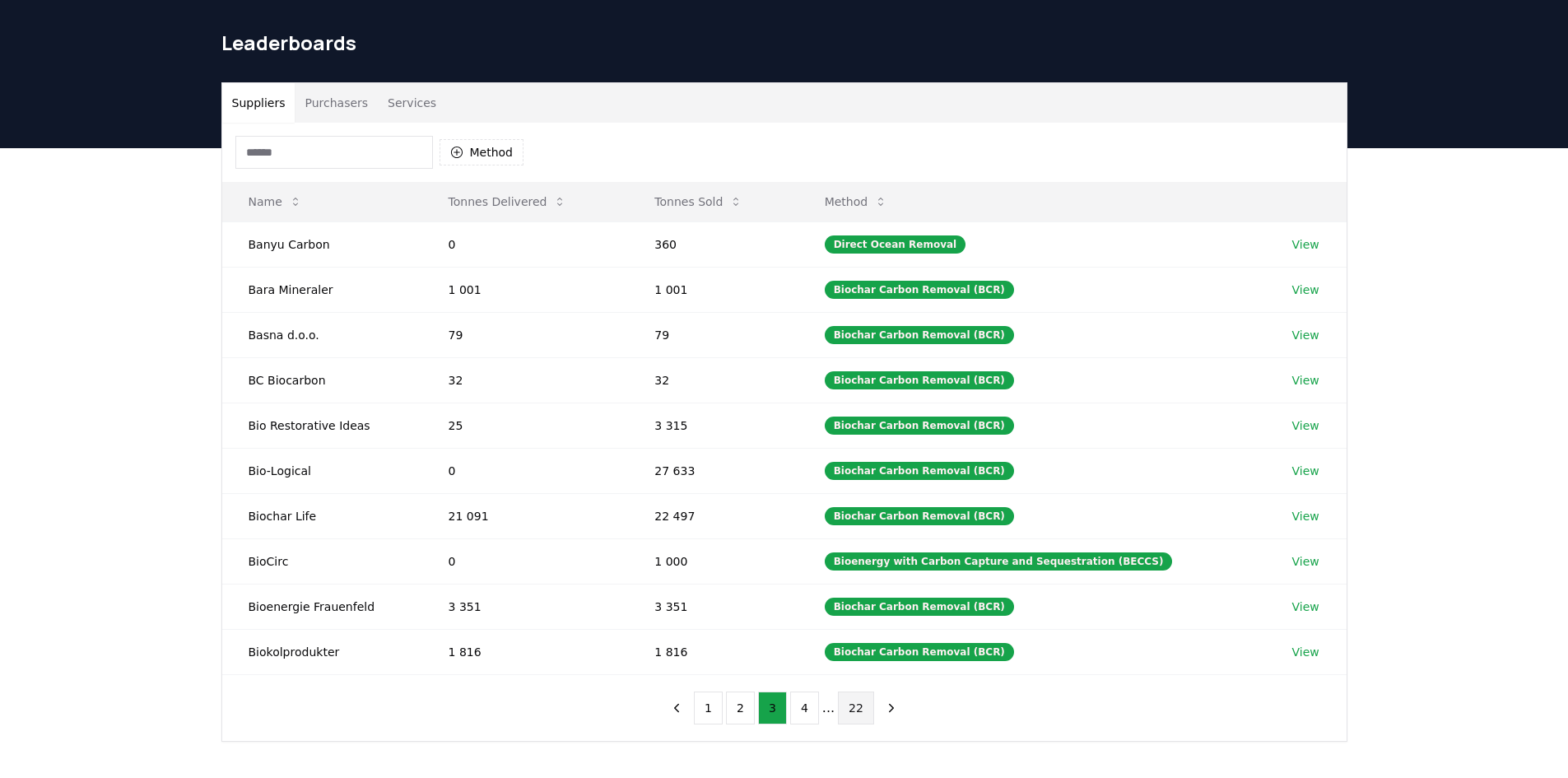
click at [857, 699] on button "22" at bounding box center [857, 708] width 37 height 33
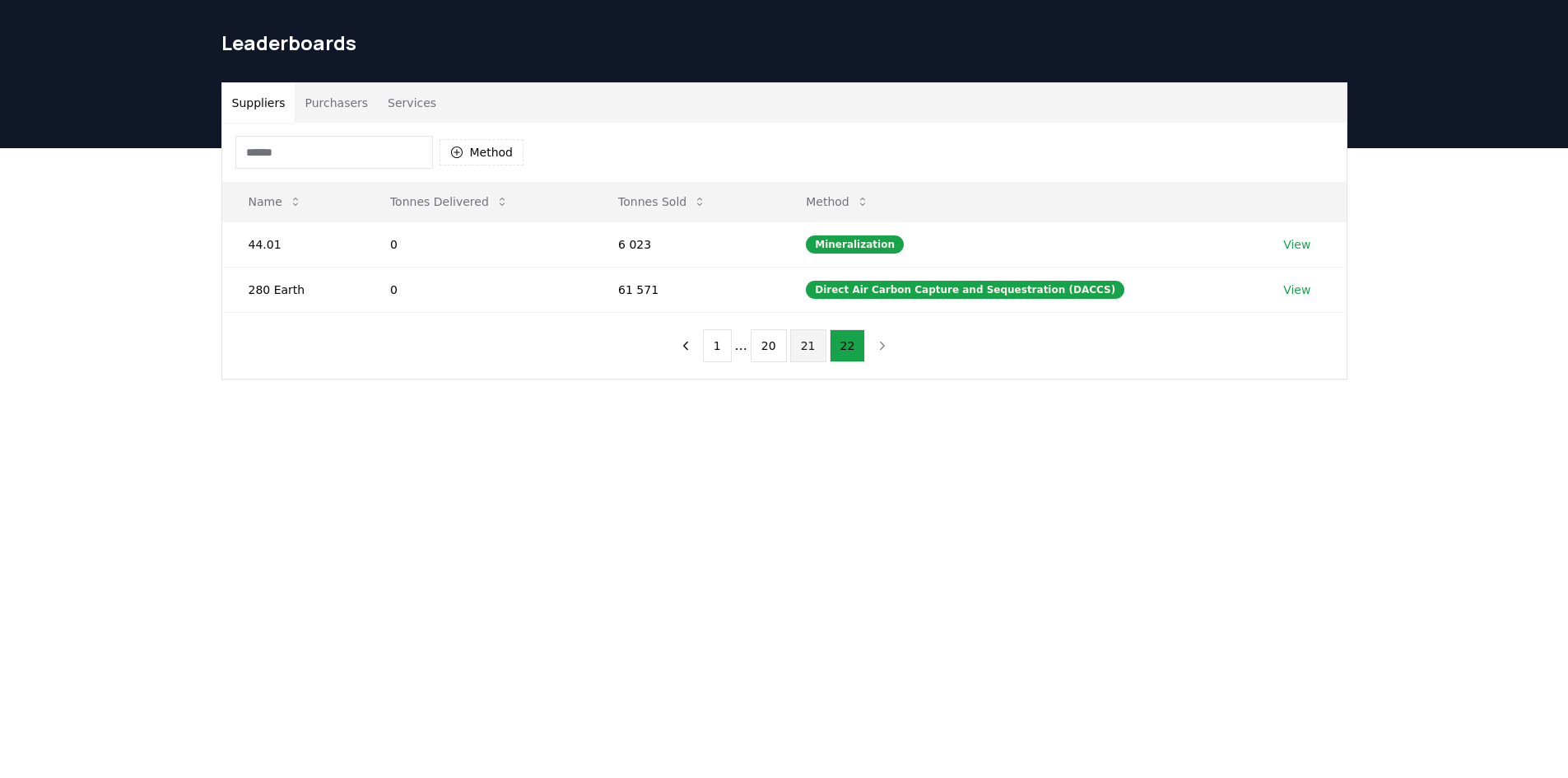
click at [798, 347] on button "21" at bounding box center [808, 346] width 37 height 33
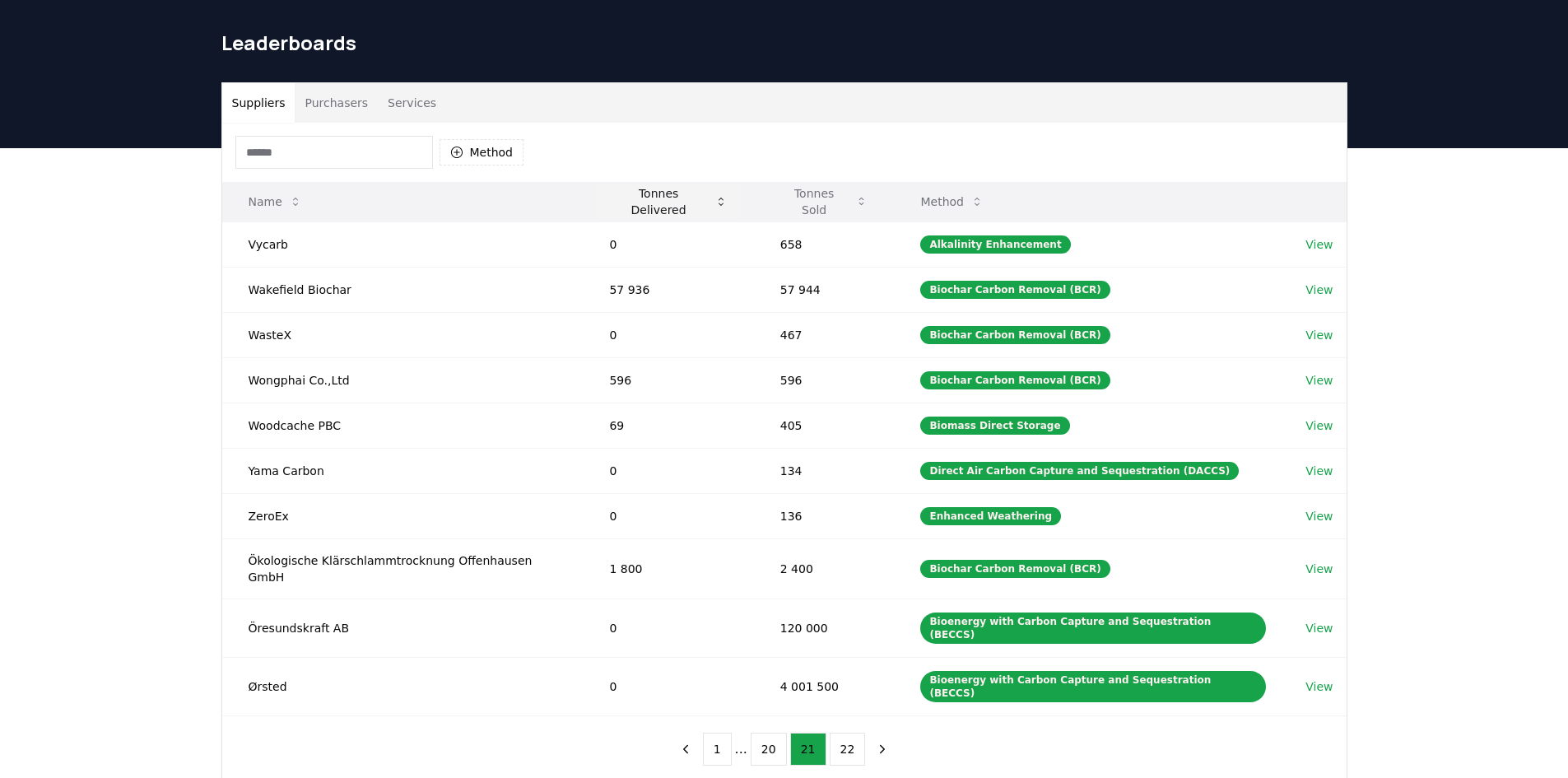
click at [633, 205] on button "Tonnes Delivered" at bounding box center [668, 202] width 144 height 33
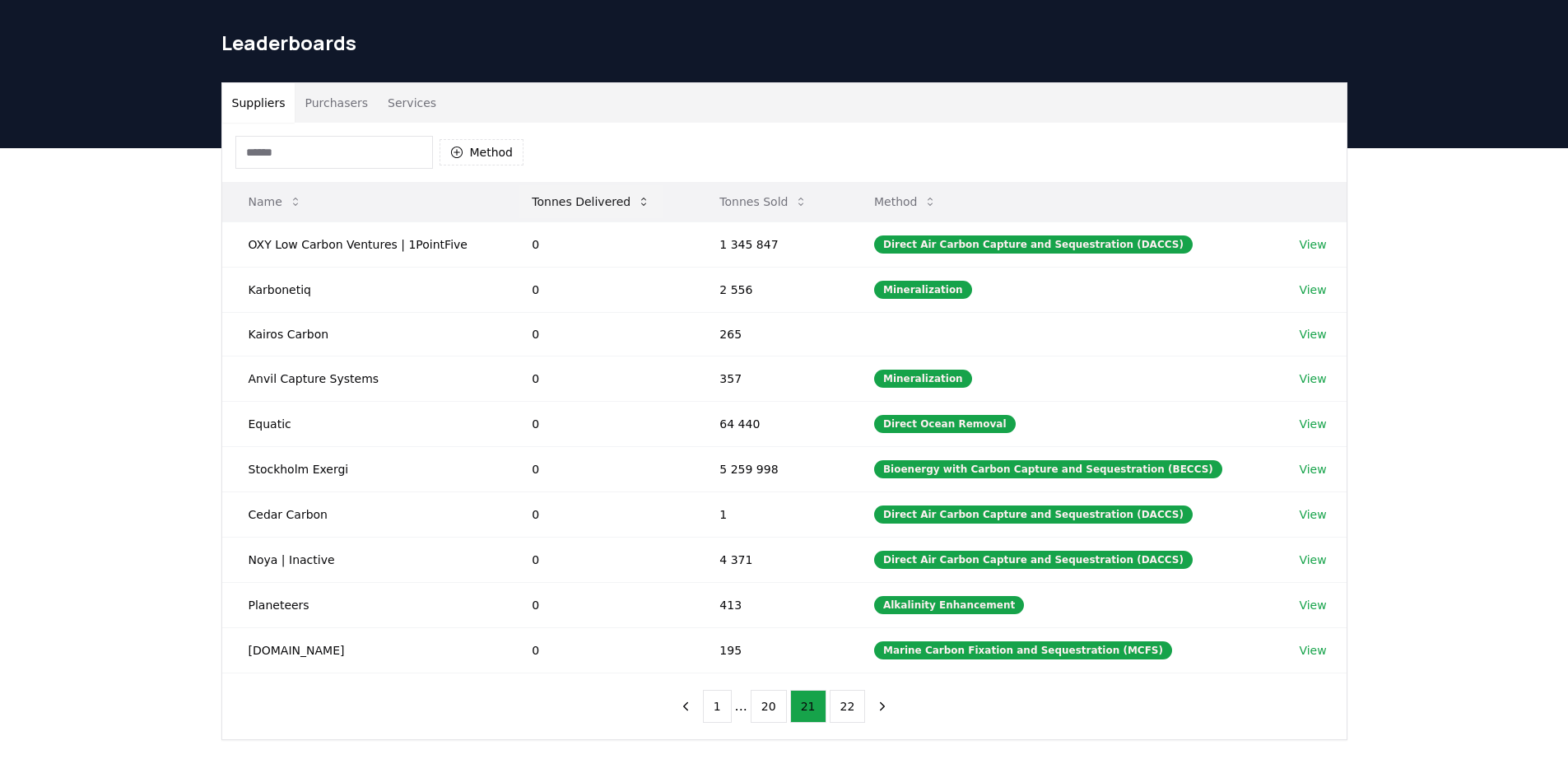
click at [595, 188] on button "Tonnes Delivered" at bounding box center [591, 202] width 145 height 33
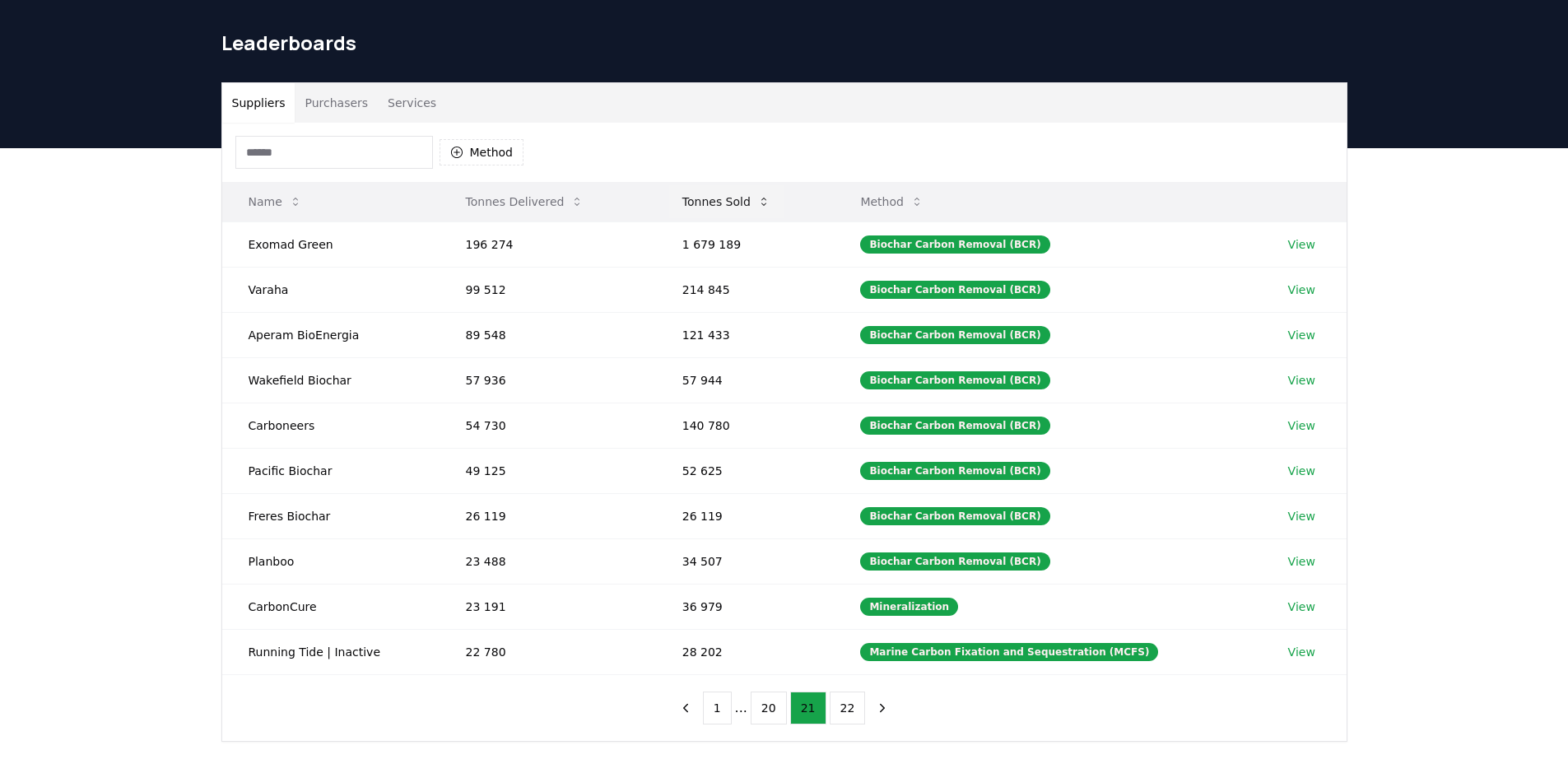
click at [708, 193] on button "Tonnes Sold" at bounding box center [726, 202] width 114 height 33
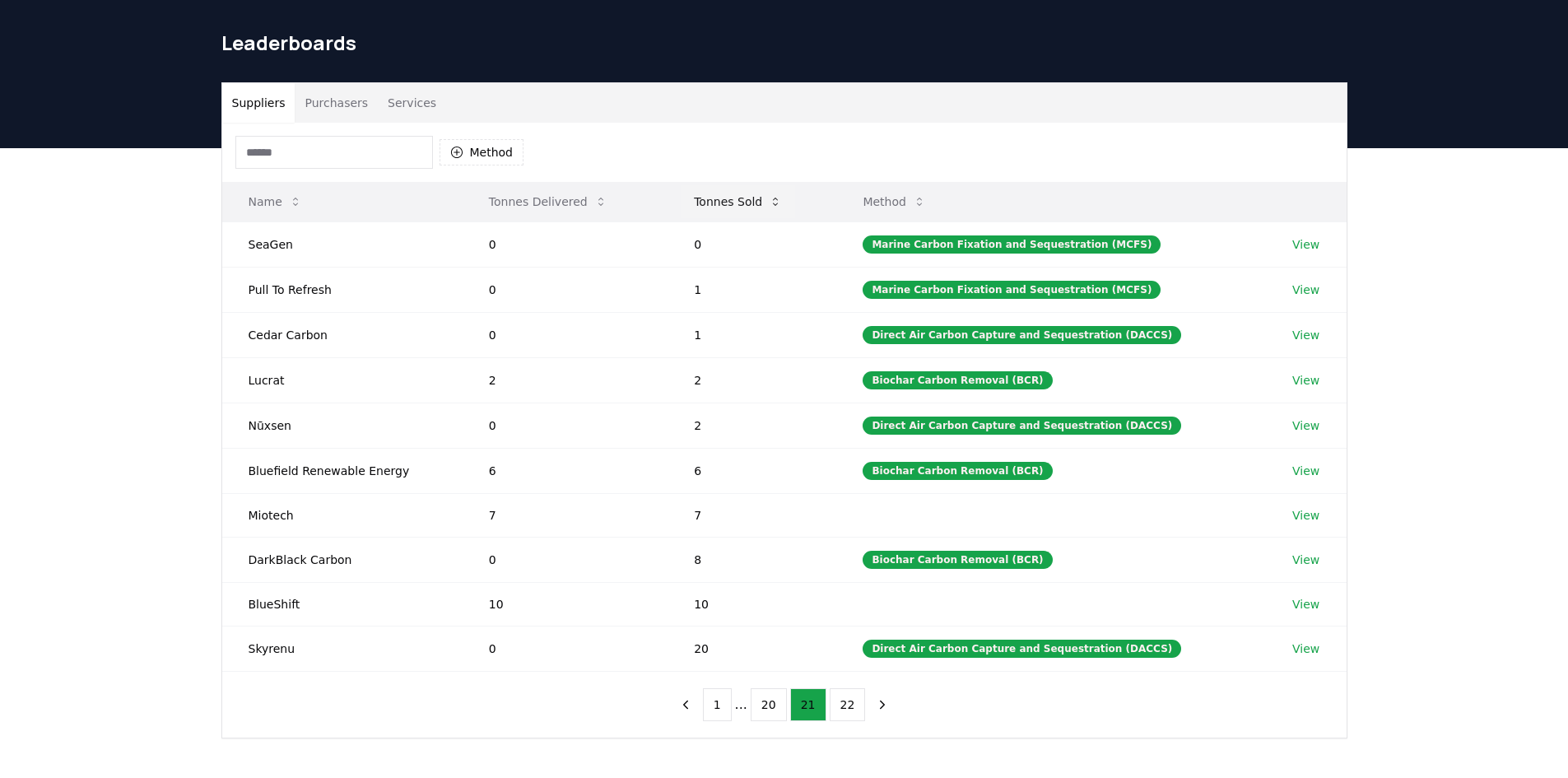
click at [772, 190] on button "Tonnes Sold" at bounding box center [738, 202] width 114 height 33
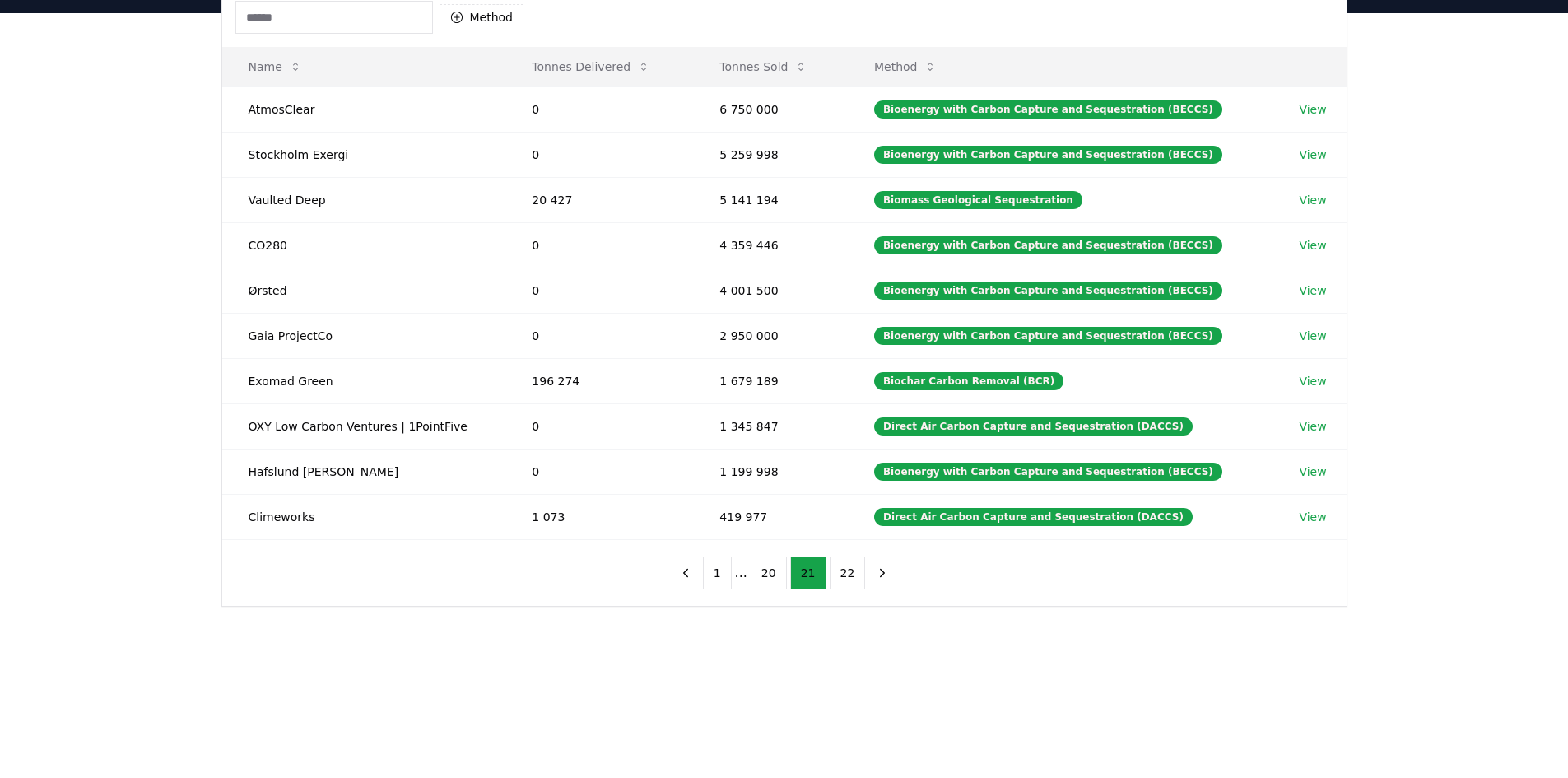
scroll to position [330, 0]
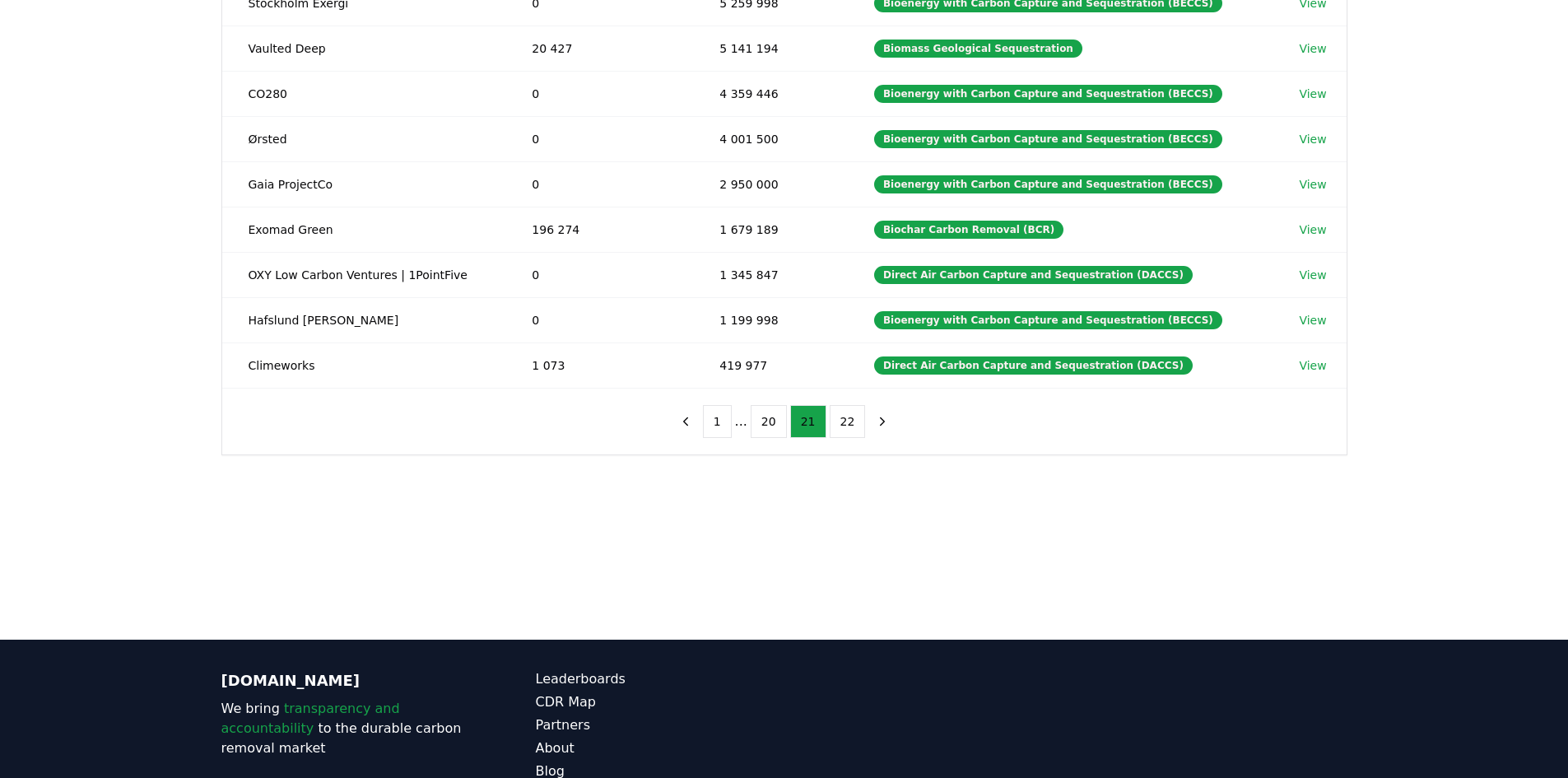
click at [717, 448] on div "1 ... 20 21 22" at bounding box center [784, 422] width 258 height 66
click at [719, 444] on div "1 ... 20 21 22" at bounding box center [784, 422] width 258 height 66
click at [719, 422] on button "1" at bounding box center [718, 422] width 29 height 33
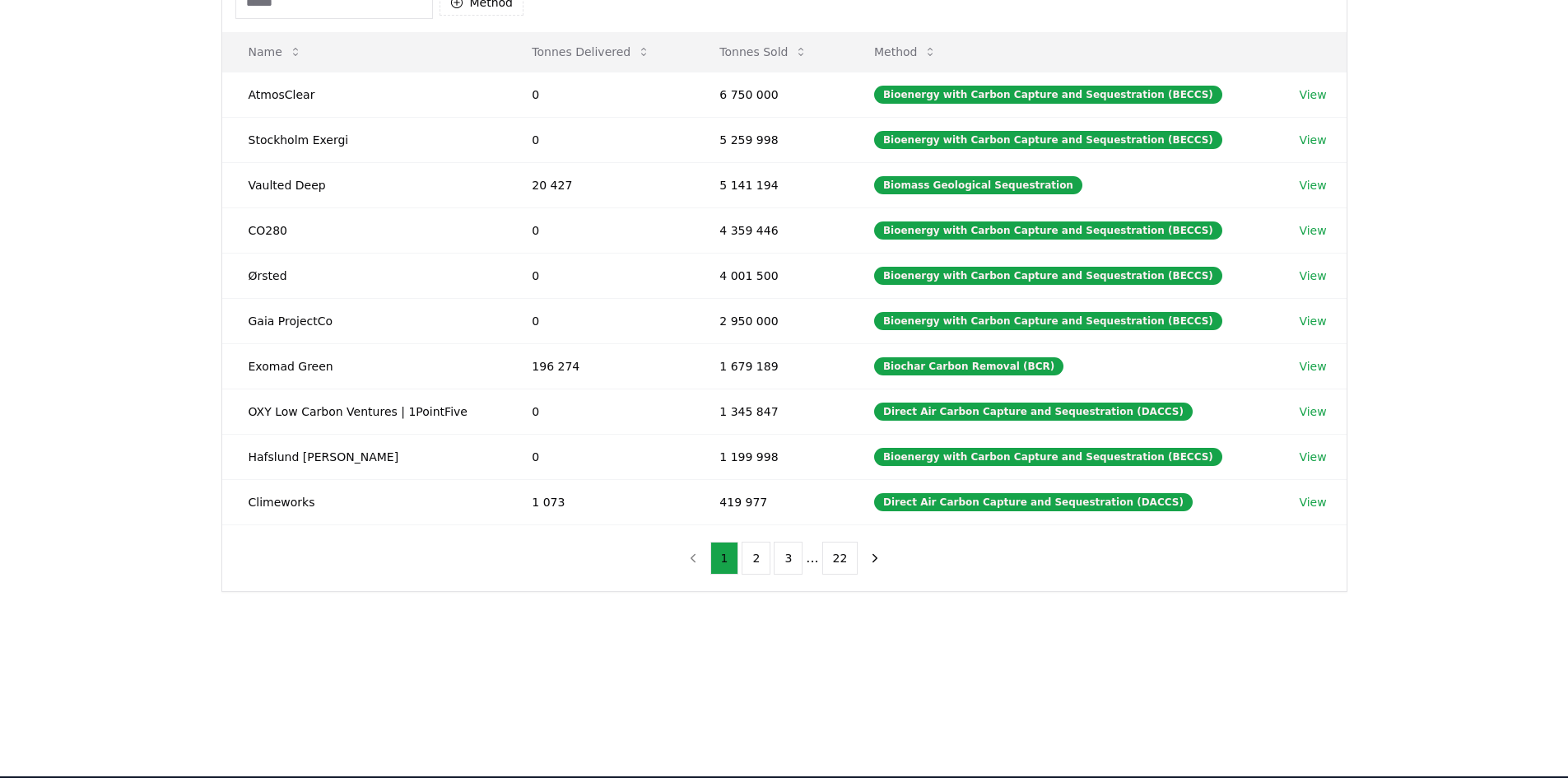
scroll to position [0, 0]
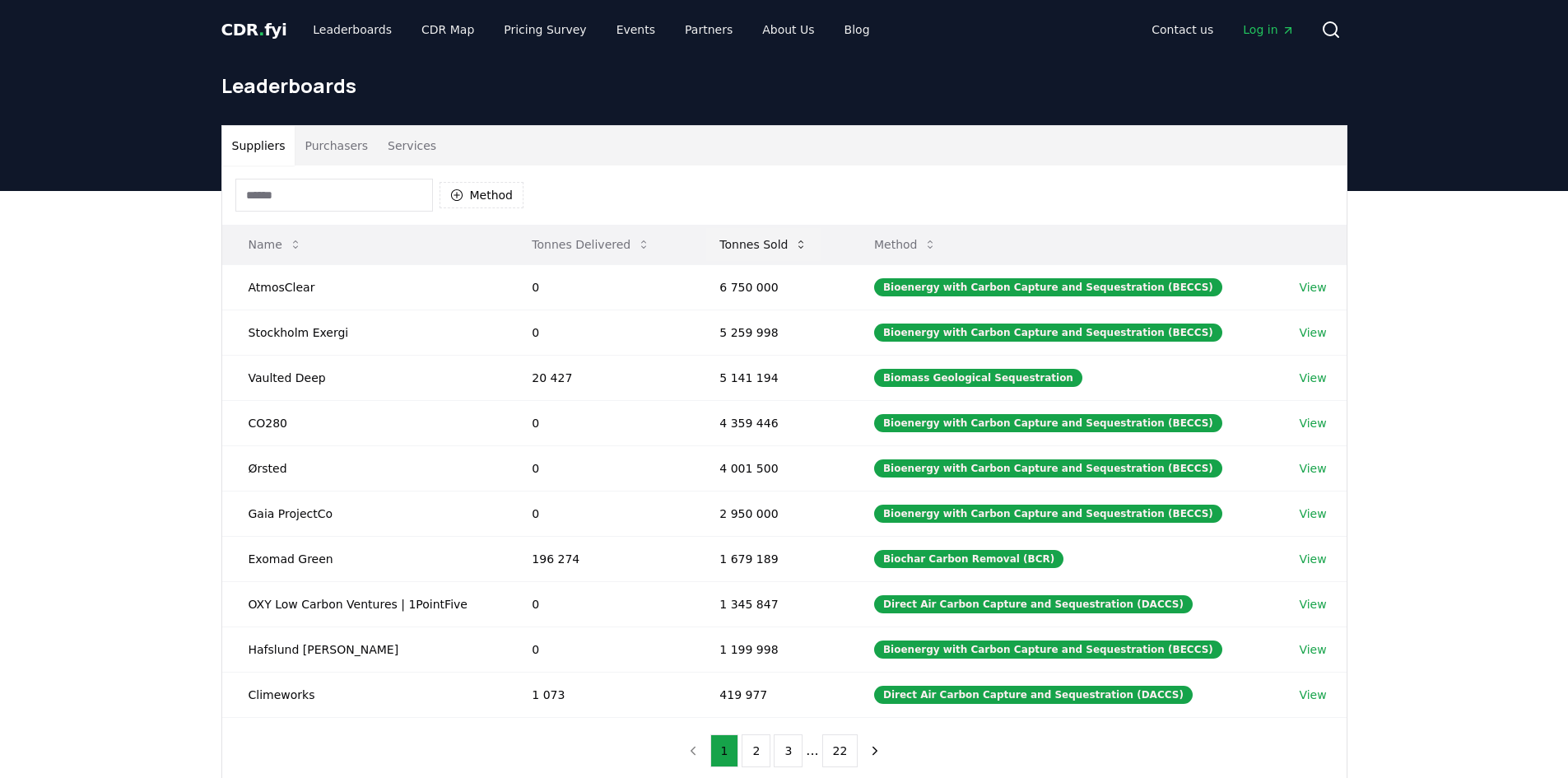
click at [765, 255] on button "Tonnes Sold" at bounding box center [763, 245] width 114 height 33
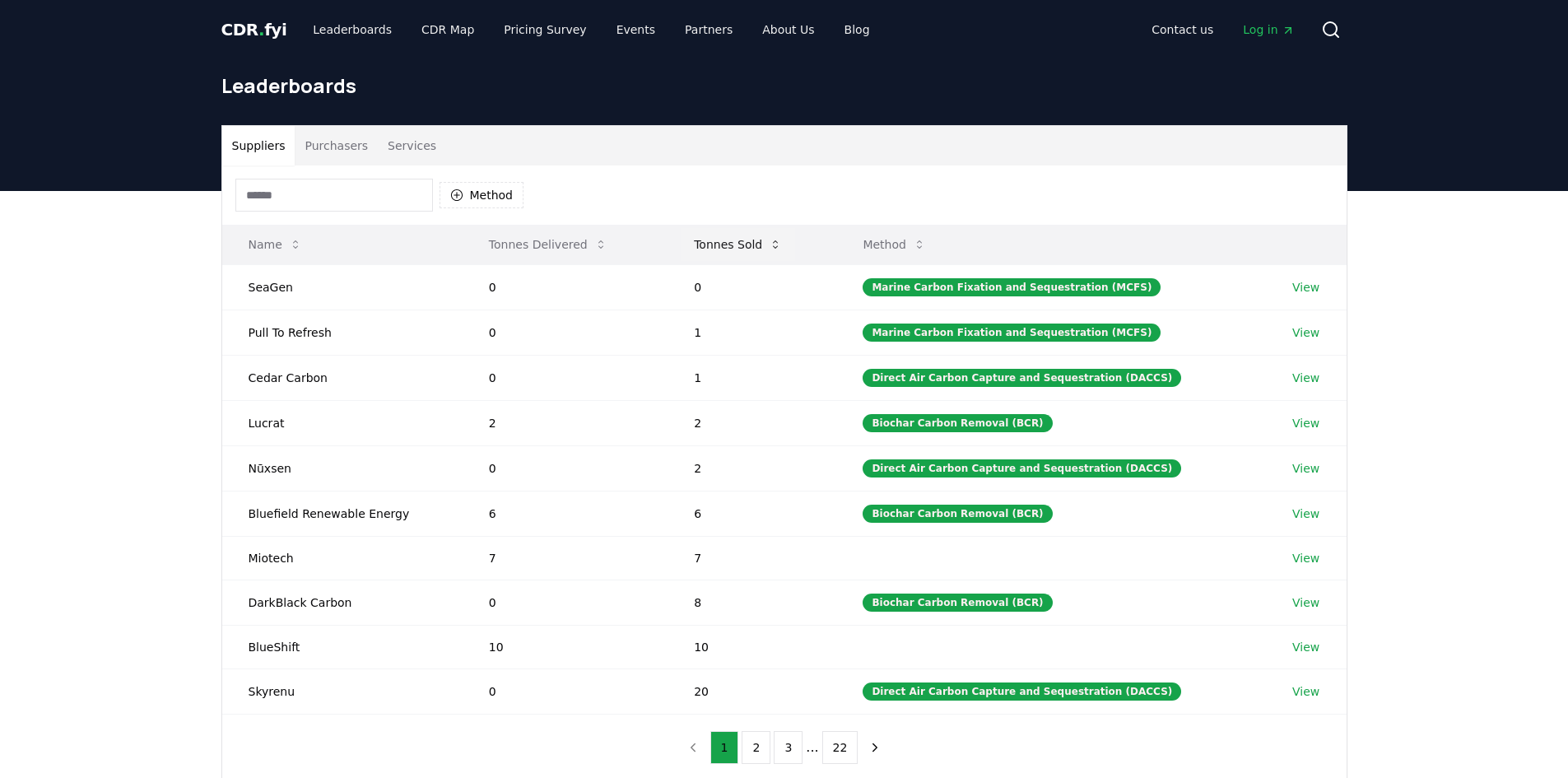
click at [758, 247] on button "Tonnes Sold" at bounding box center [738, 245] width 114 height 33
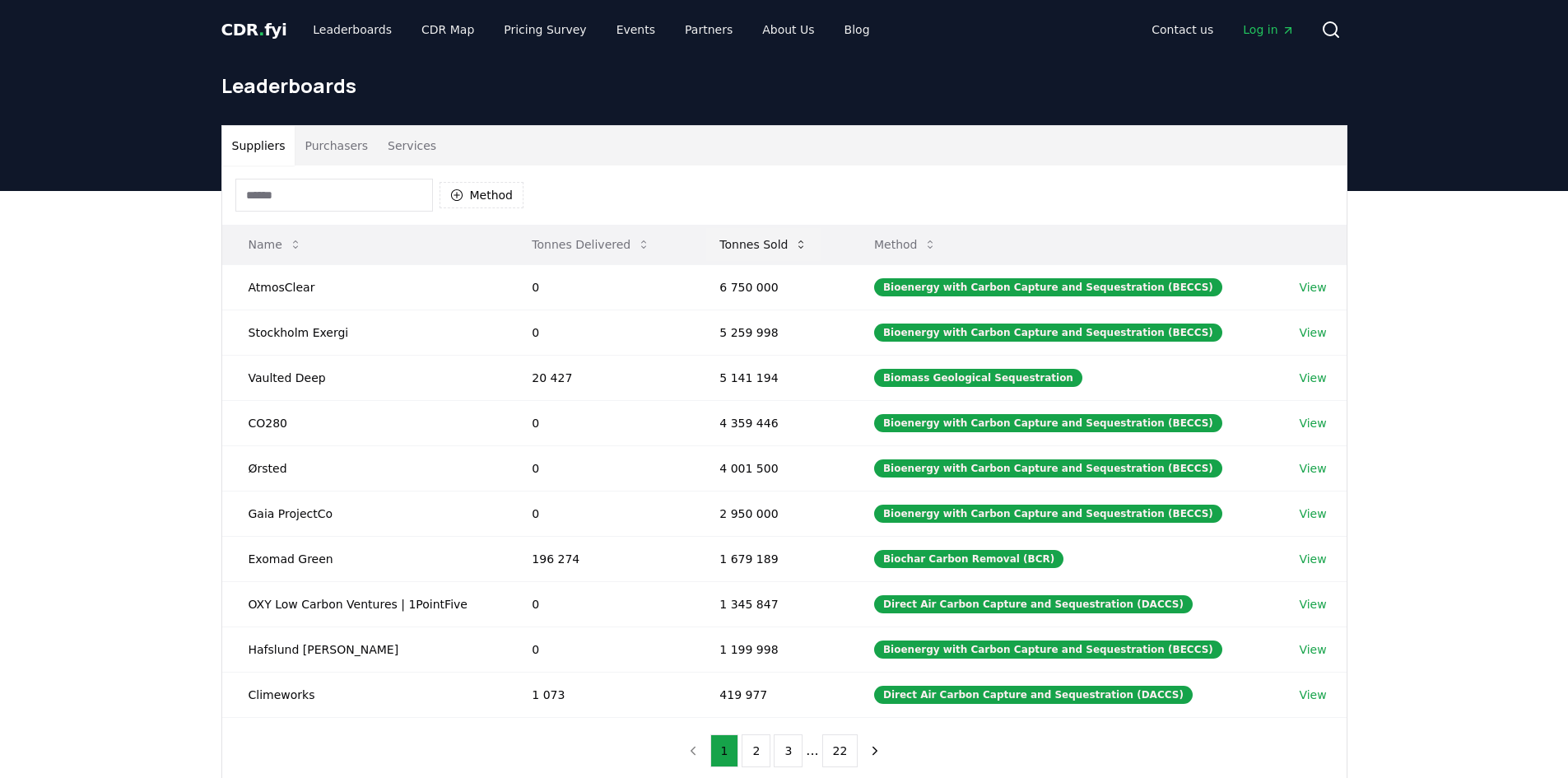
click at [765, 245] on button "Tonnes Sold" at bounding box center [763, 245] width 114 height 33
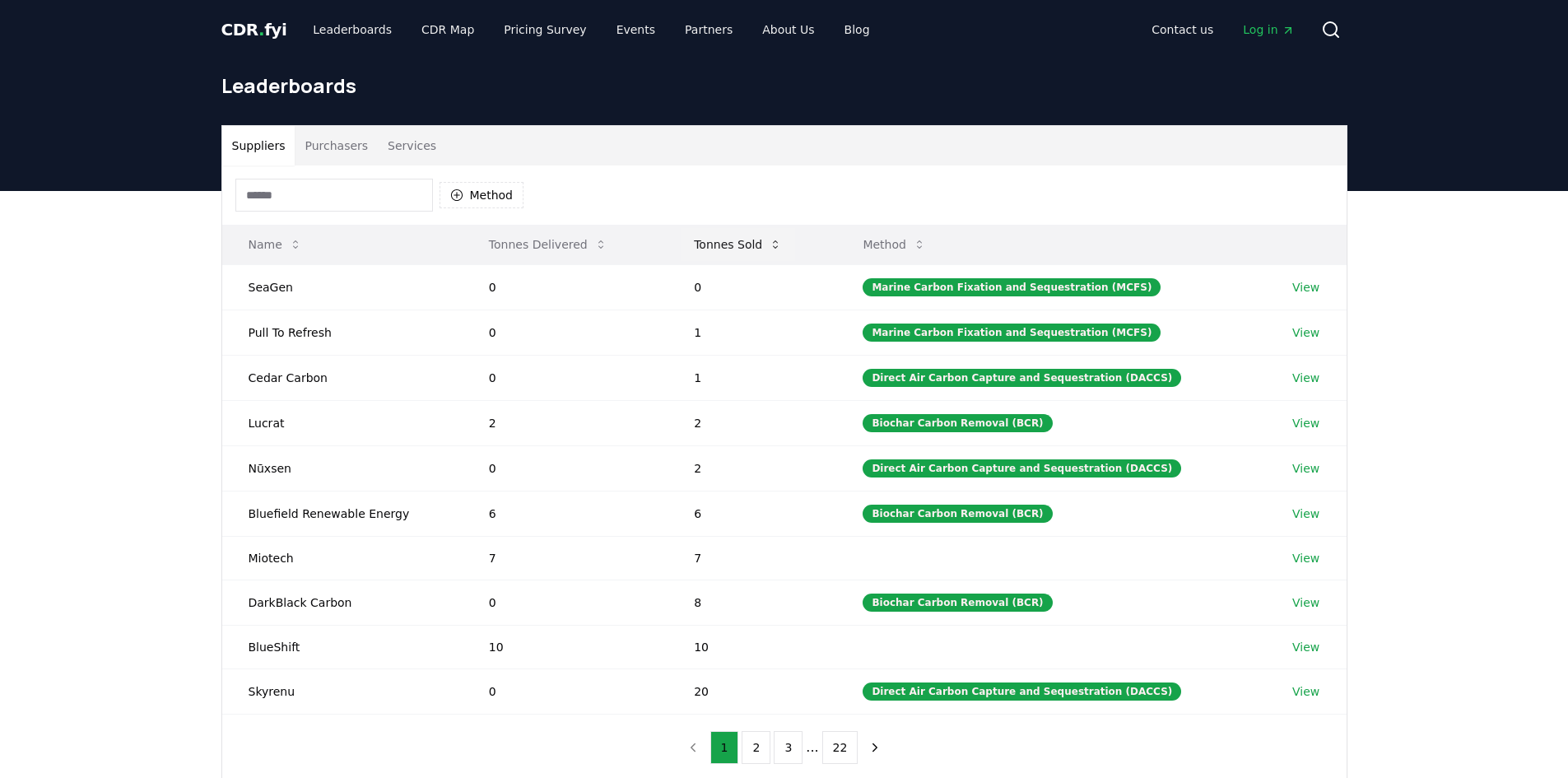
click at [765, 245] on button "Tonnes Sold" at bounding box center [738, 245] width 114 height 33
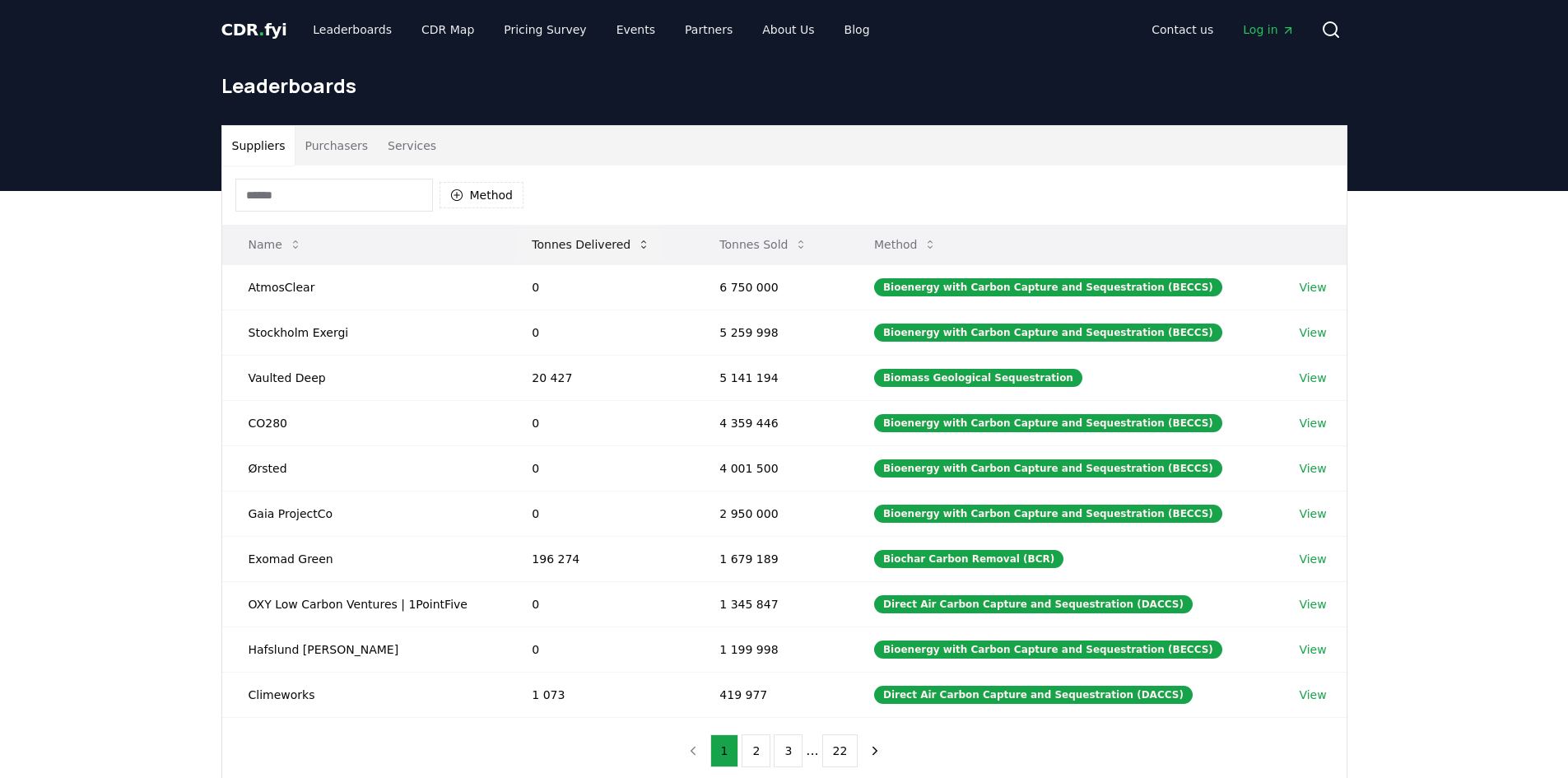
click at [637, 248] on icon at bounding box center [644, 245] width 13 height 13
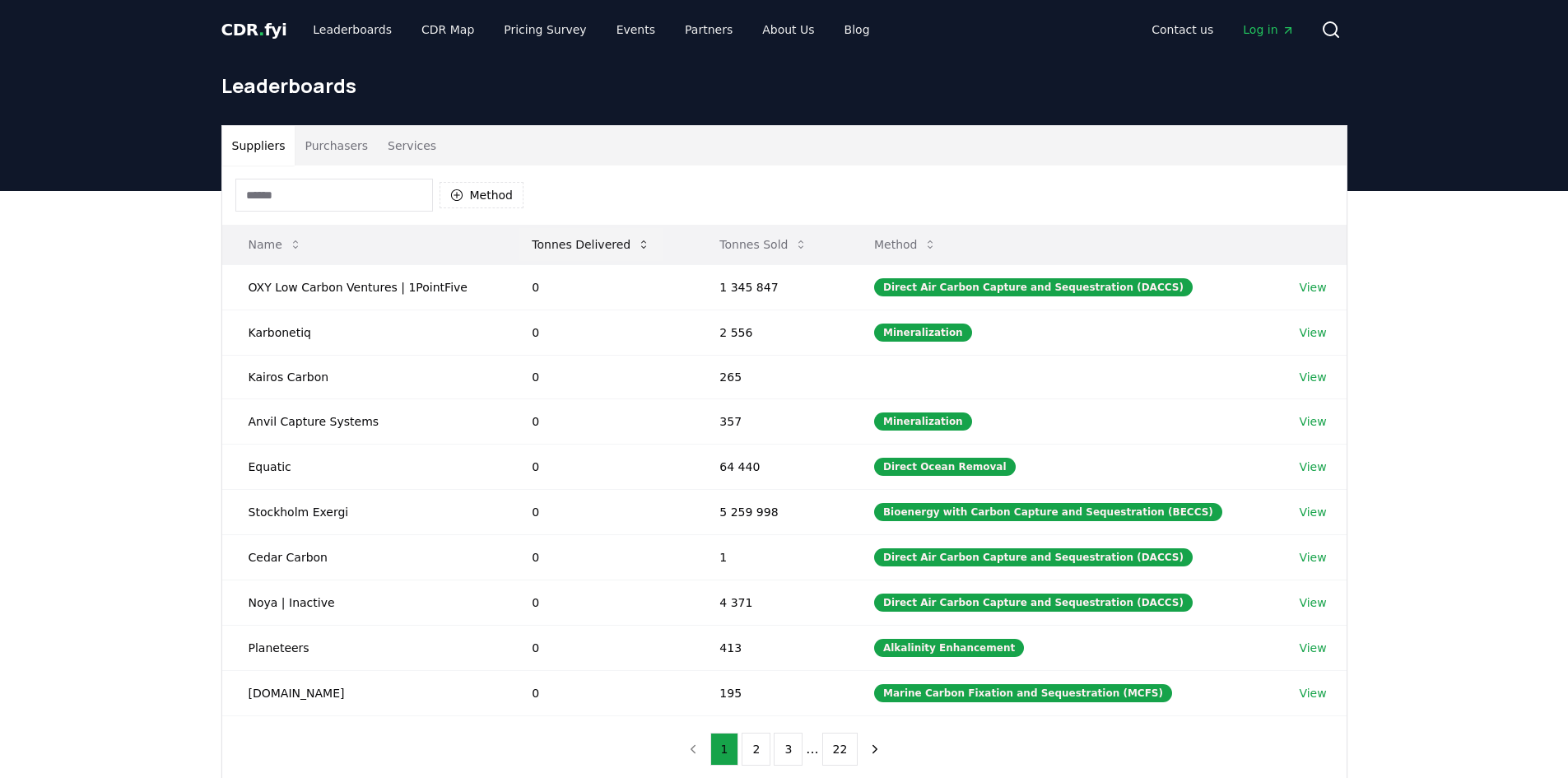
click at [569, 247] on button "Tonnes Delivered" at bounding box center [591, 245] width 145 height 33
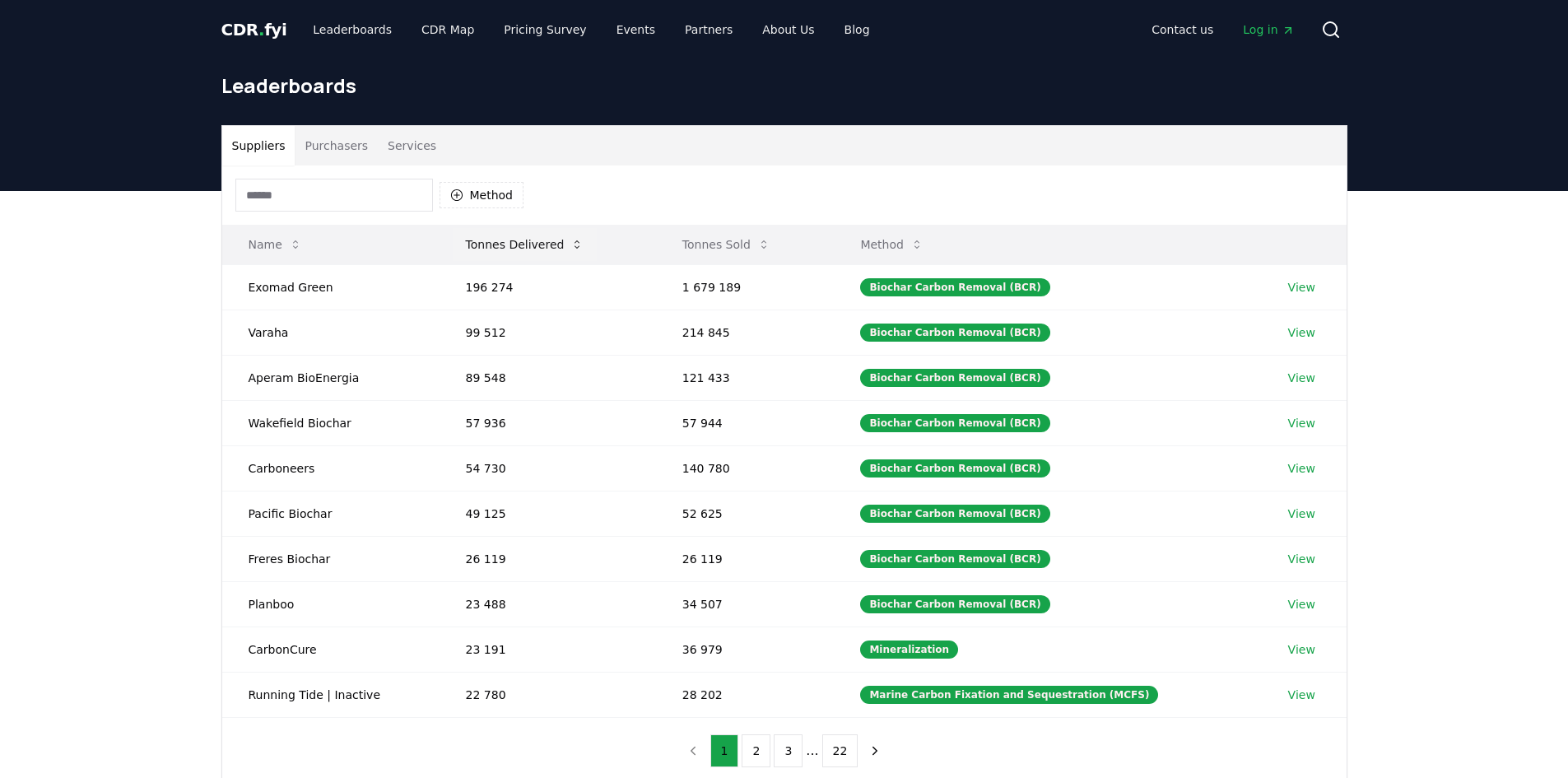
click at [557, 247] on button "Tonnes Delivered" at bounding box center [525, 245] width 145 height 33
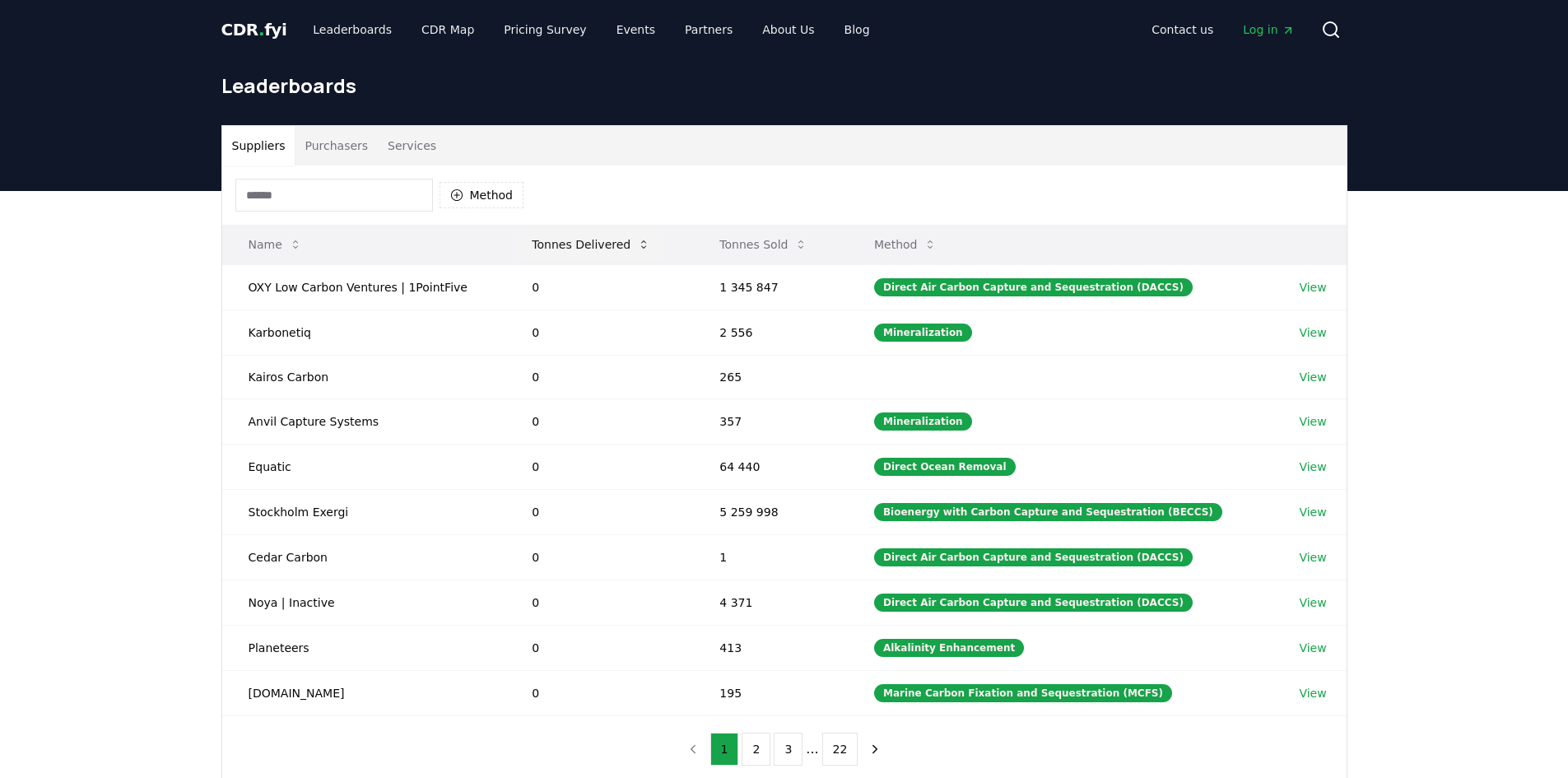
click at [557, 246] on button "Tonnes Delivered" at bounding box center [591, 245] width 145 height 33
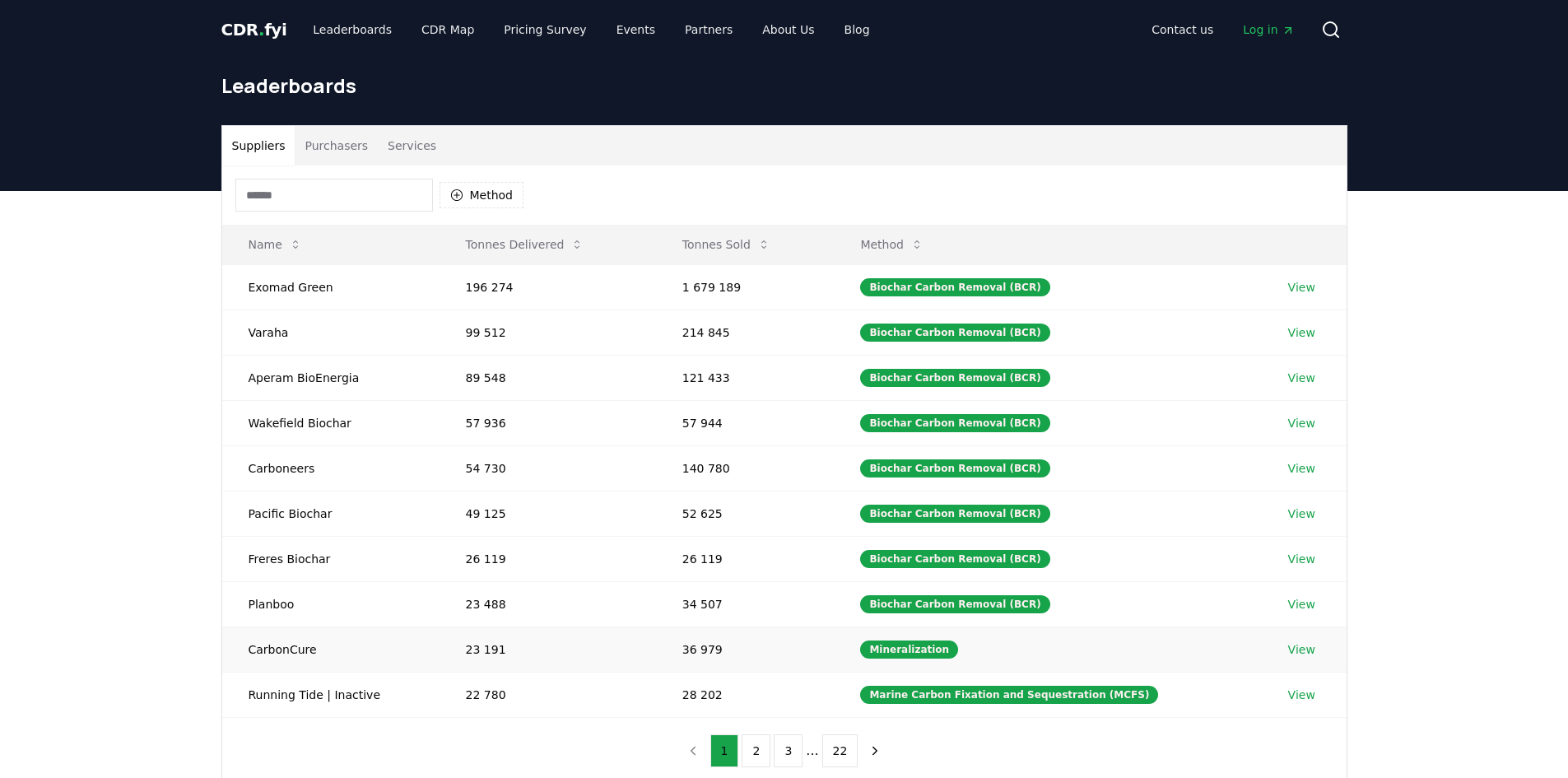
click at [1300, 647] on link "View" at bounding box center [1302, 649] width 27 height 16
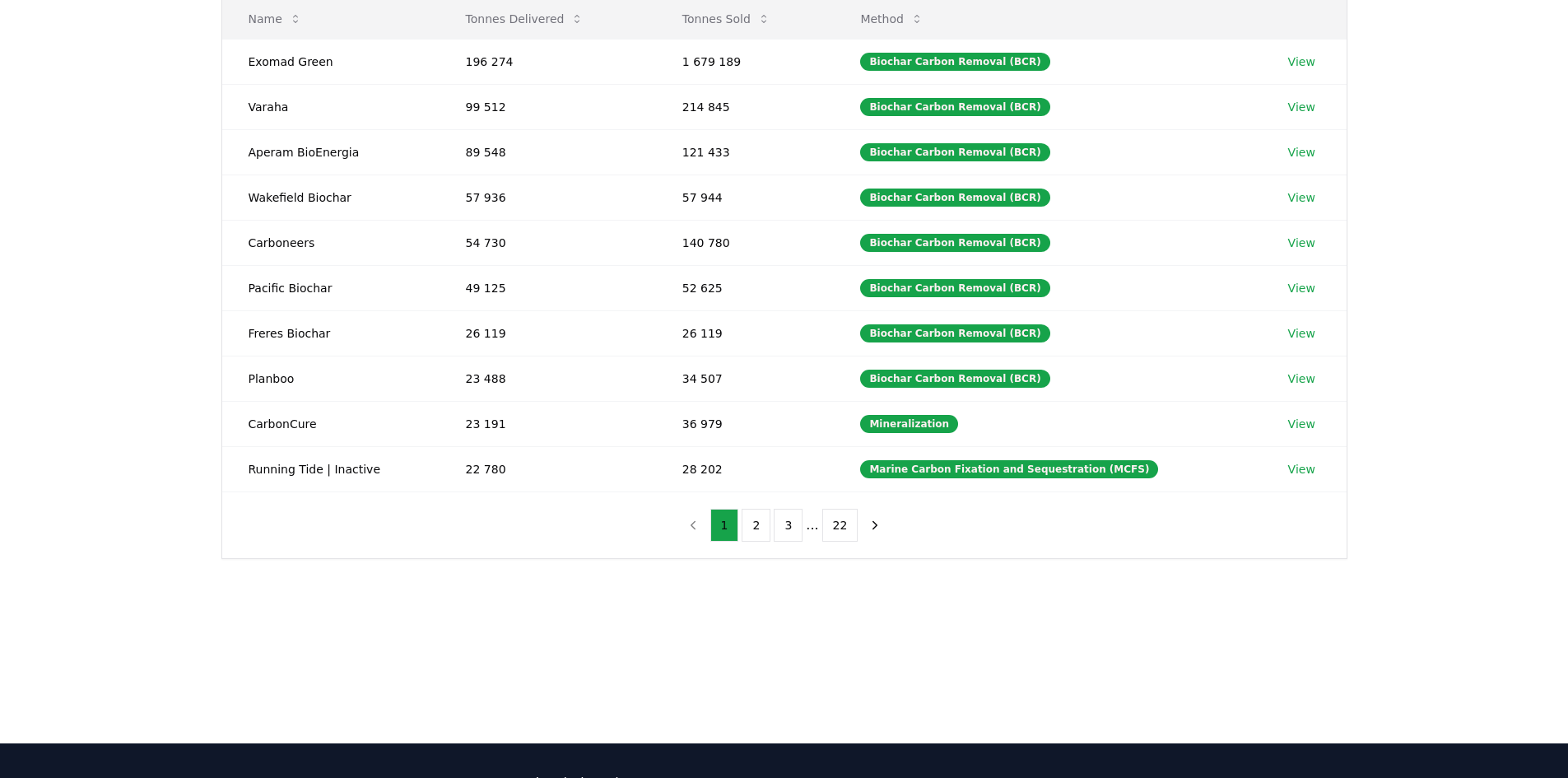
scroll to position [247, 0]
